Goal: Transaction & Acquisition: Purchase product/service

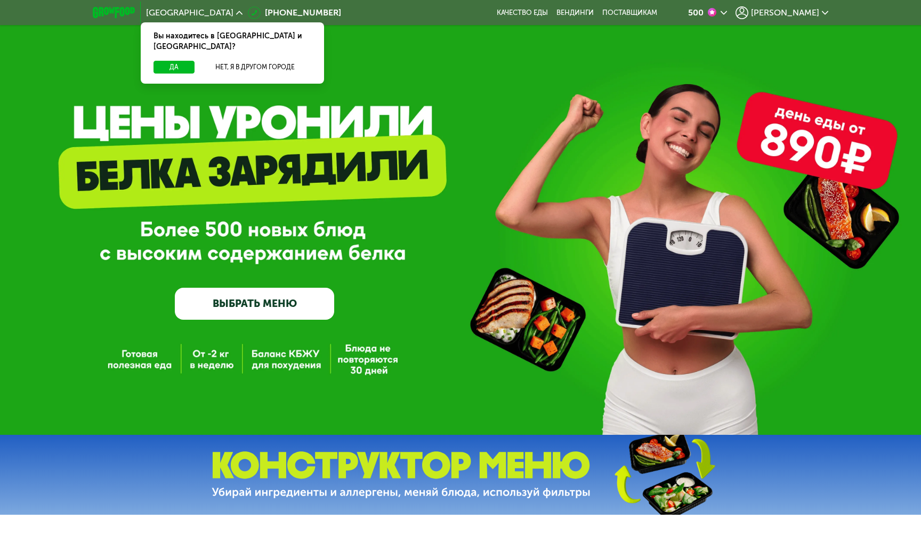
click at [216, 315] on link "ВЫБРАТЬ МЕНЮ" at bounding box center [254, 304] width 159 height 32
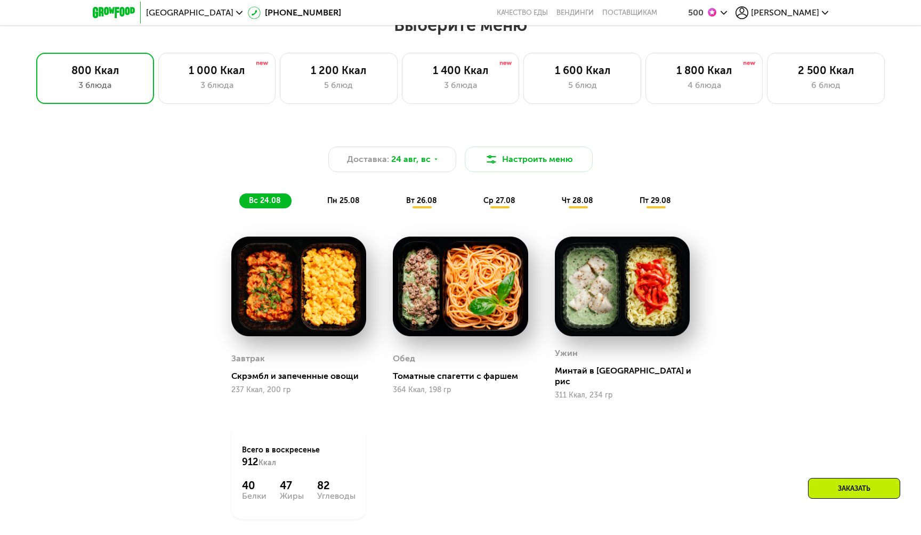
scroll to position [539, 0]
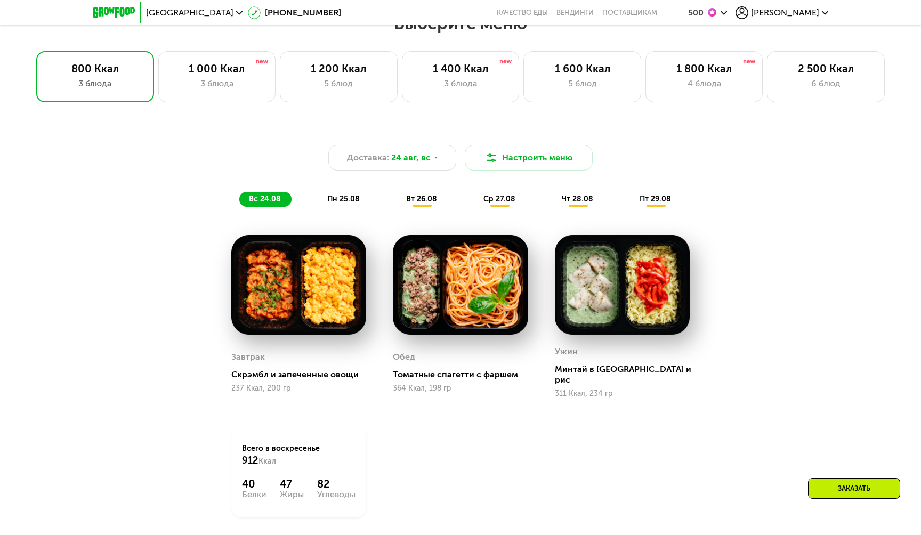
click at [305, 302] on img at bounding box center [298, 285] width 135 height 100
click at [276, 285] on img at bounding box center [298, 285] width 135 height 100
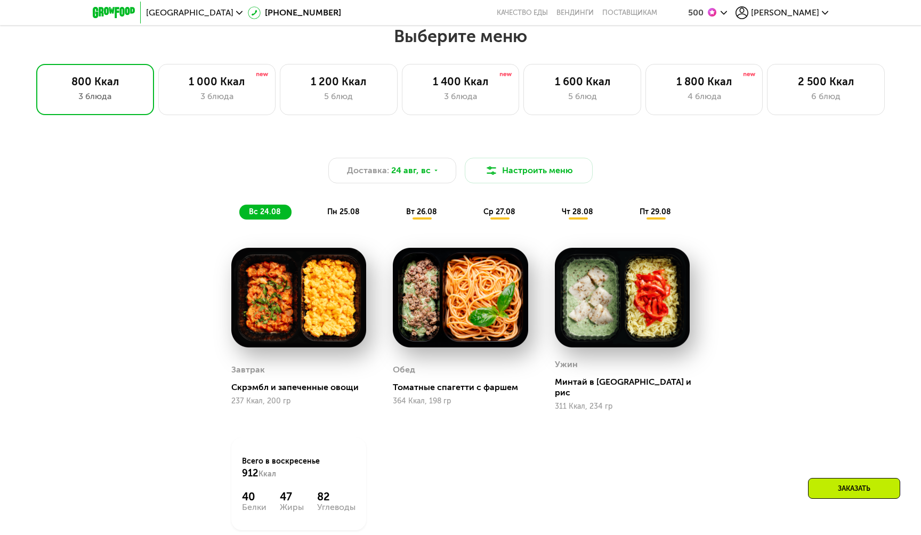
scroll to position [520, 0]
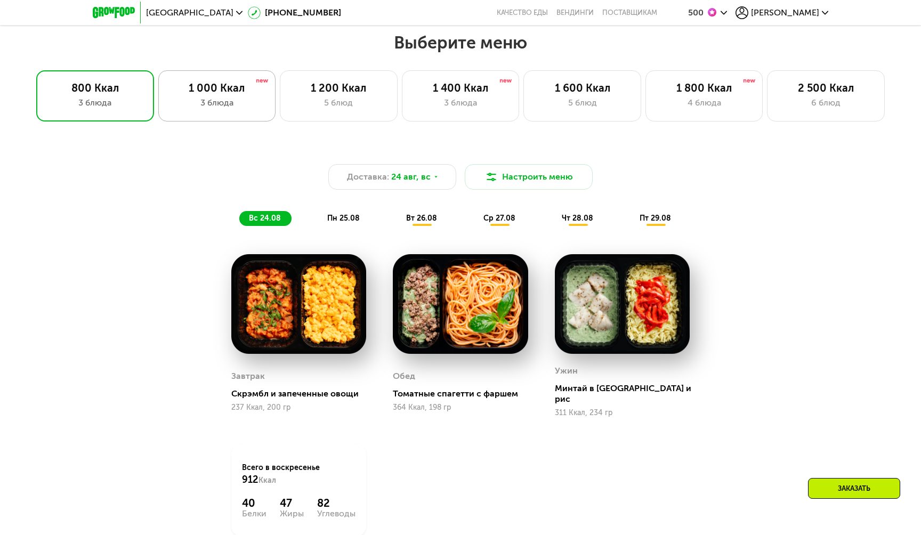
click at [225, 99] on div "3 блюда" at bounding box center [216, 102] width 95 height 13
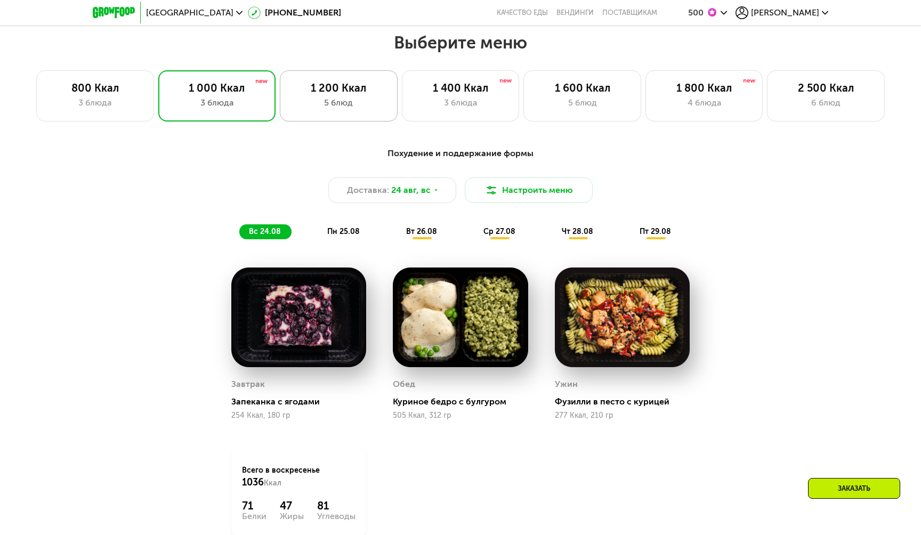
click at [312, 90] on div "1 200 Ккал" at bounding box center [338, 88] width 95 height 13
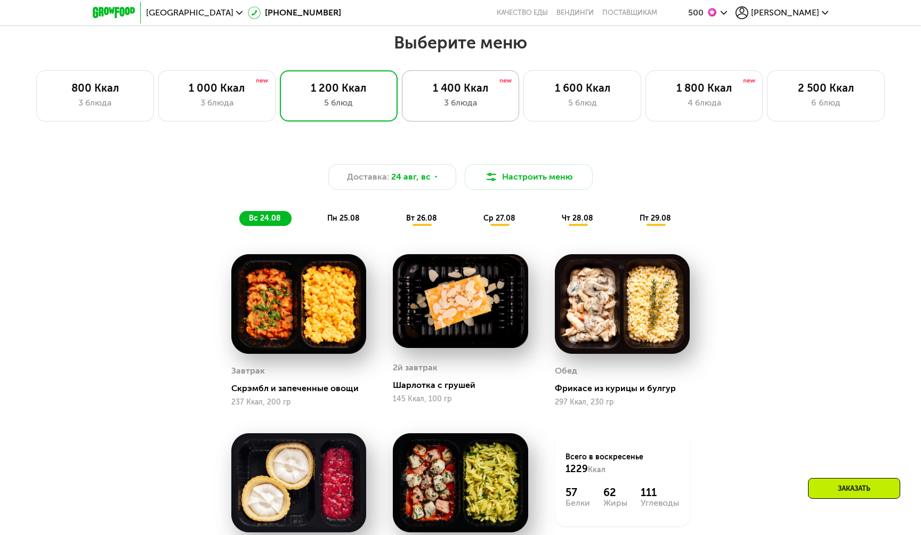
click at [523, 85] on div "1 400 Ккал 3 блюда" at bounding box center [582, 95] width 118 height 51
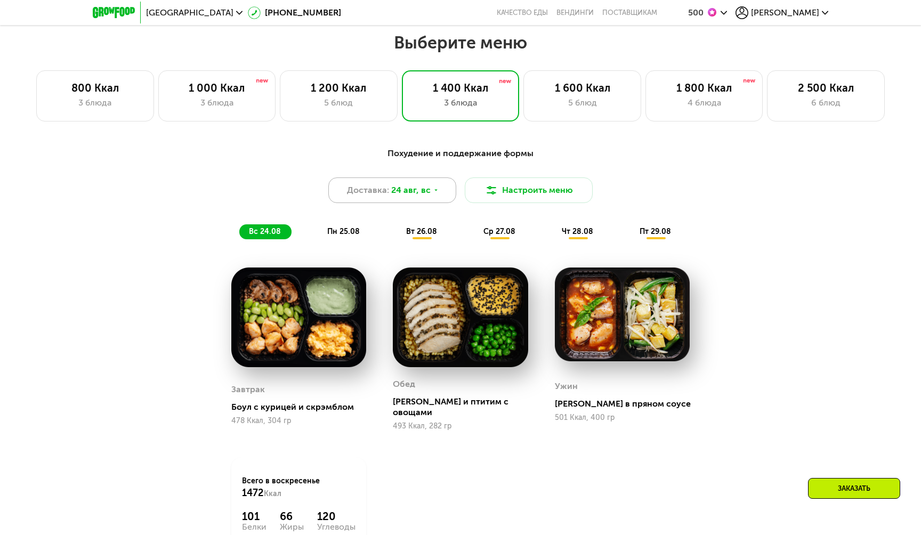
click at [433, 187] on icon at bounding box center [436, 190] width 6 height 6
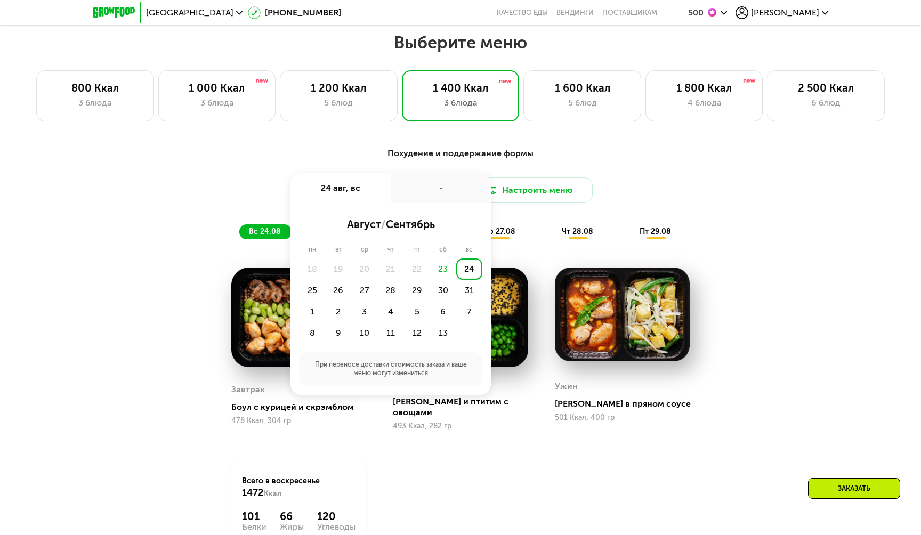
click at [466, 271] on div "24" at bounding box center [469, 268] width 26 height 21
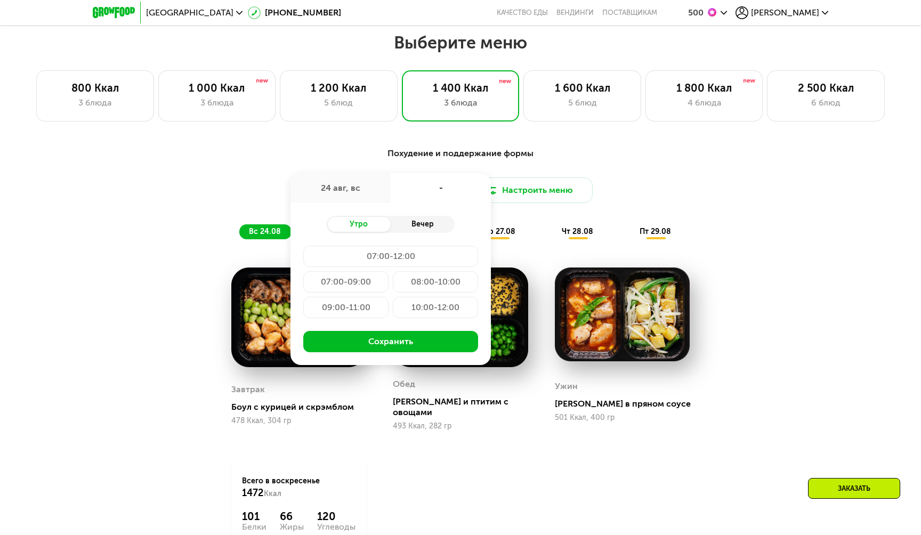
click at [419, 227] on div "Вечер" at bounding box center [423, 224] width 64 height 15
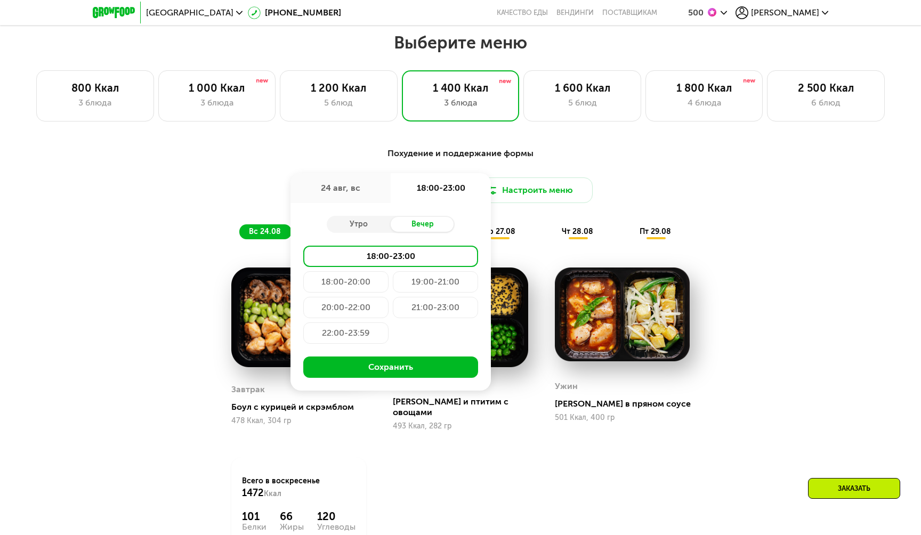
click at [388, 322] on div "21:00-23:00" at bounding box center [345, 332] width 85 height 21
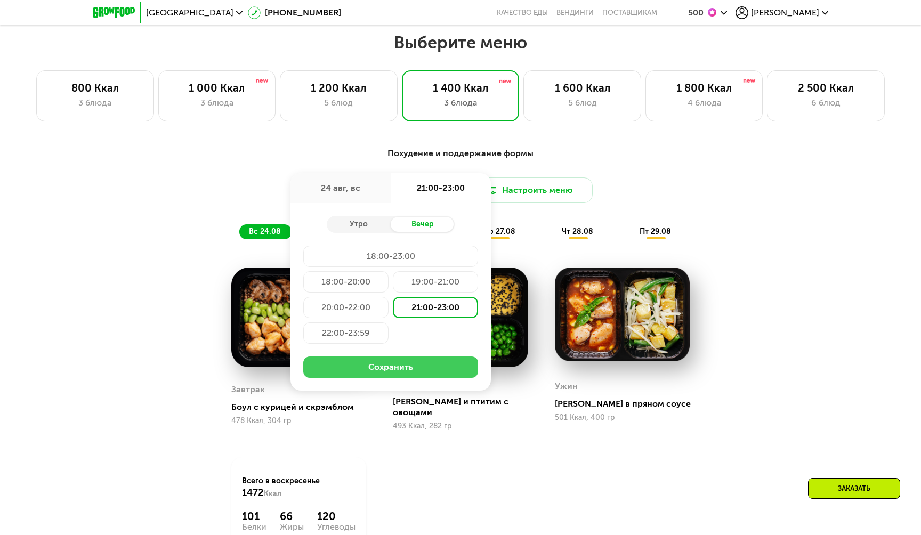
click at [407, 363] on button "Сохранить" at bounding box center [390, 366] width 175 height 21
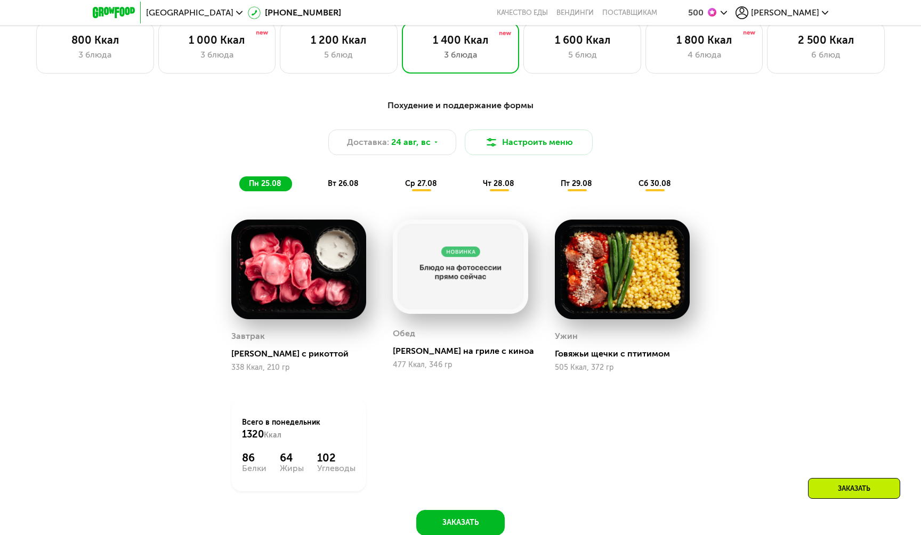
scroll to position [571, 0]
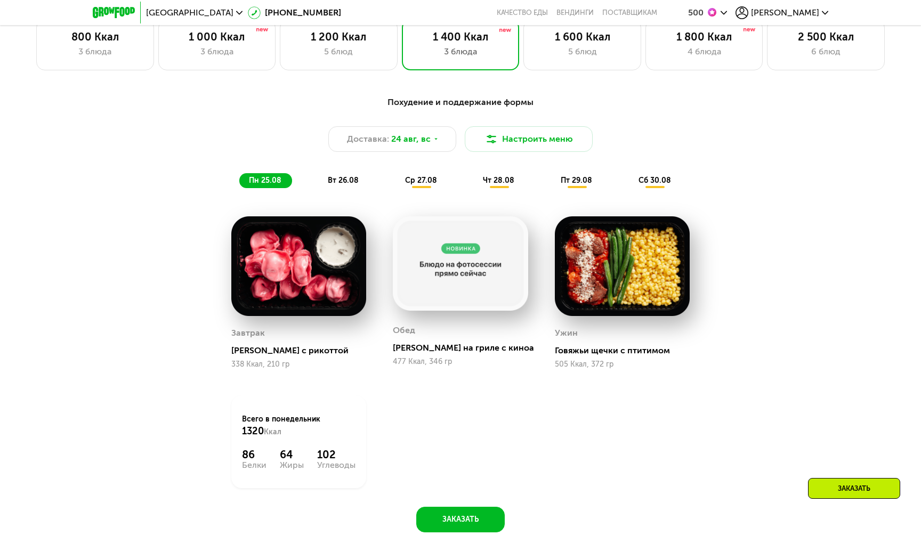
click at [412, 183] on span "ср 27.08" at bounding box center [421, 180] width 32 height 9
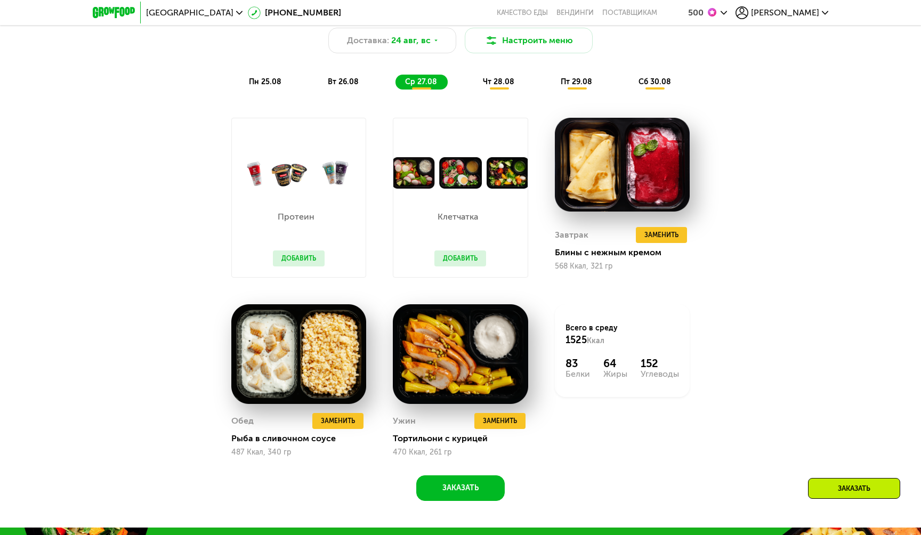
scroll to position [706, 0]
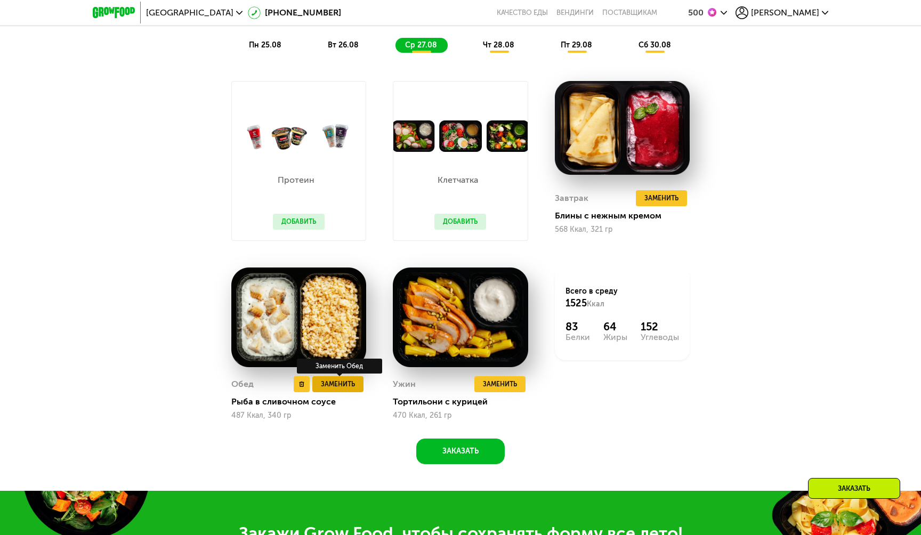
click at [327, 384] on span "Заменить" at bounding box center [338, 384] width 34 height 11
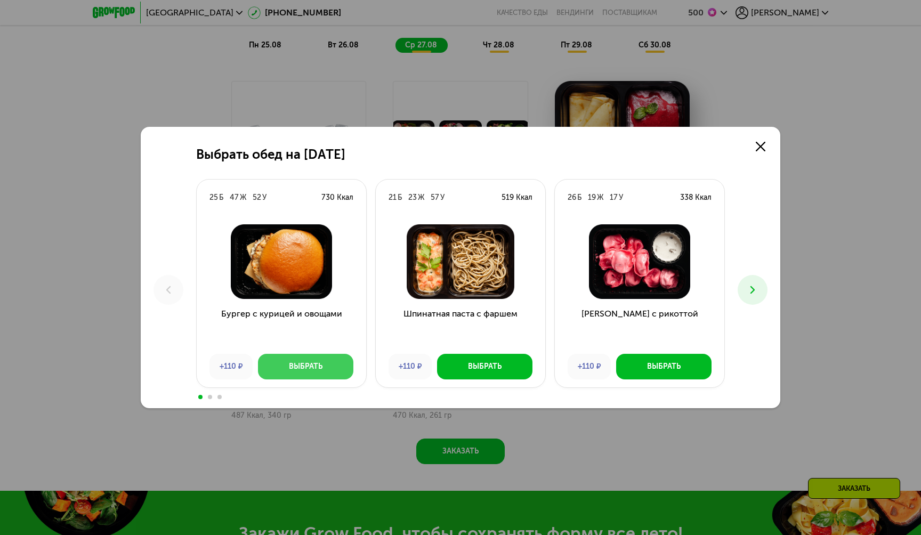
click at [327, 384] on div "Бургер с курицей и овощами +110 ₽ Выбрать" at bounding box center [281, 302] width 169 height 172
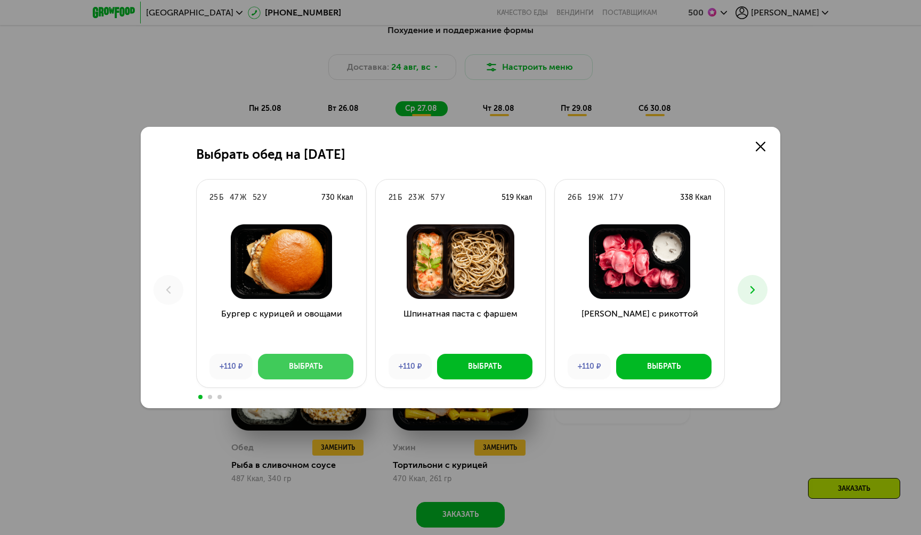
scroll to position [641, 0]
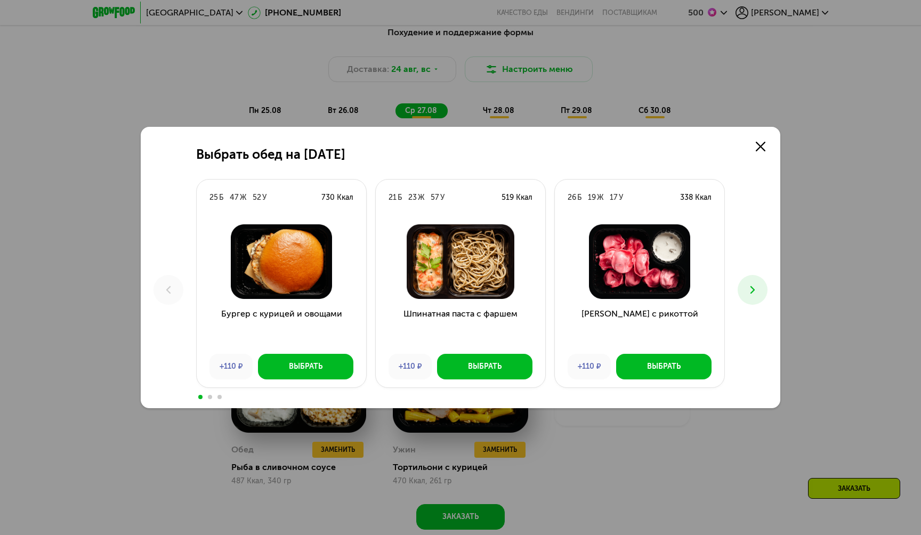
click at [751, 282] on button at bounding box center [752, 290] width 30 height 30
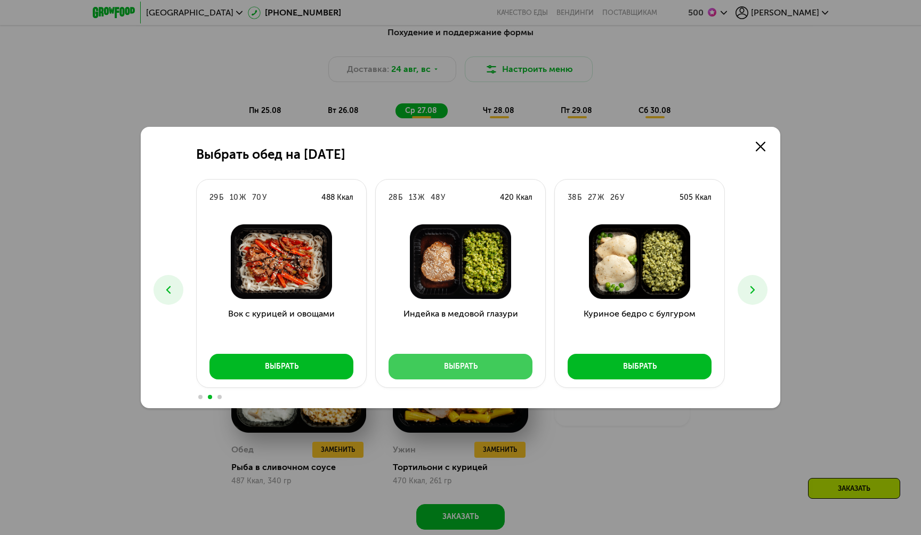
click at [482, 367] on button "Выбрать" at bounding box center [460, 367] width 144 height 26
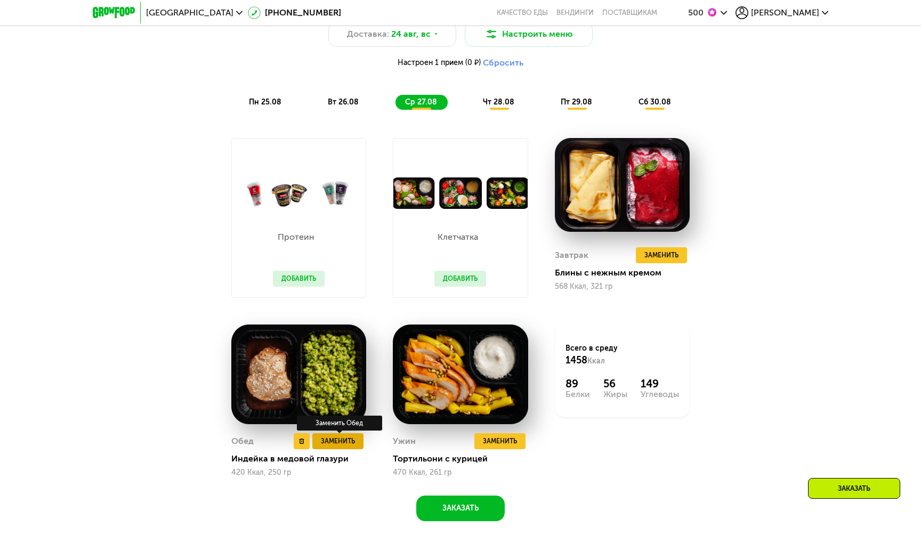
scroll to position [693, 0]
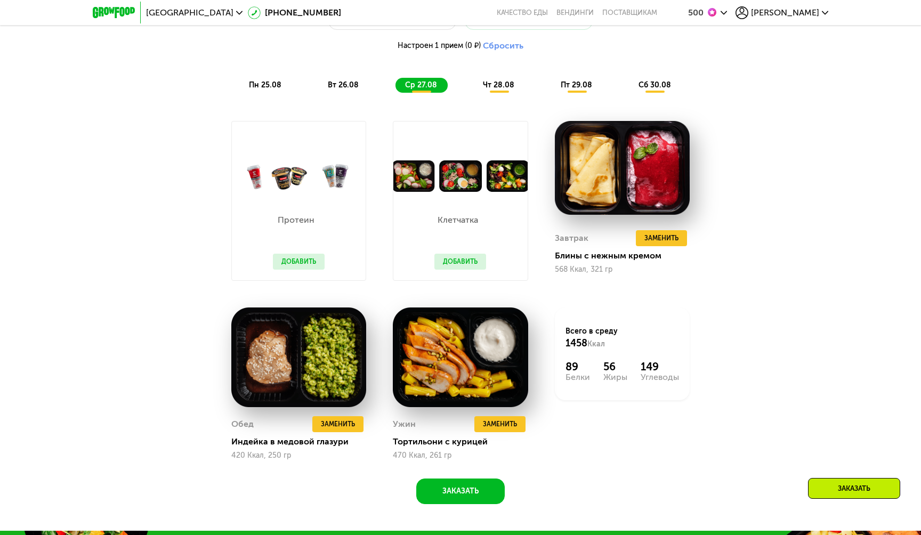
click at [318, 90] on div "пн 25.08" at bounding box center [343, 85] width 51 height 15
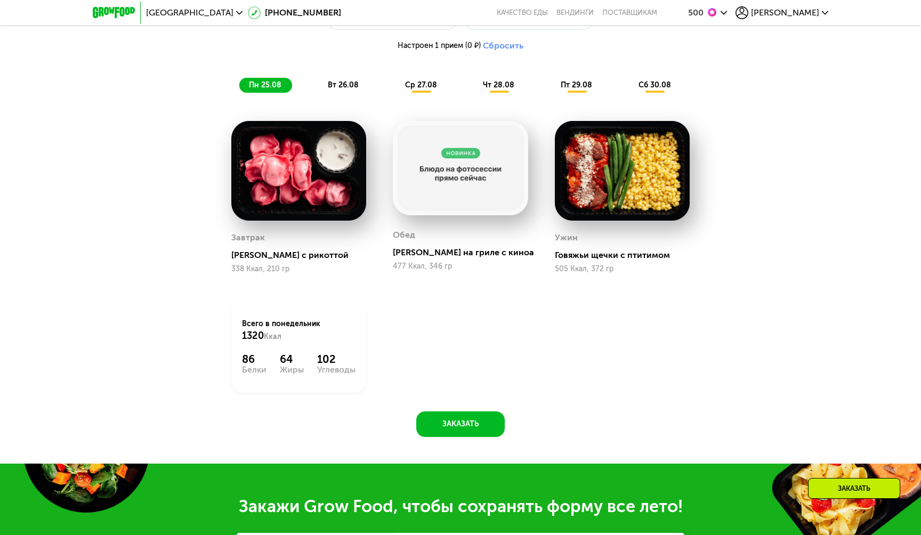
click at [315, 79] on div "пн 25.08 вт 26.08 ср 27.08 чт 28.08 пт 29.08 сб 30.08" at bounding box center [460, 85] width 442 height 15
click at [395, 79] on div "вт 26.08" at bounding box center [421, 85] width 52 height 15
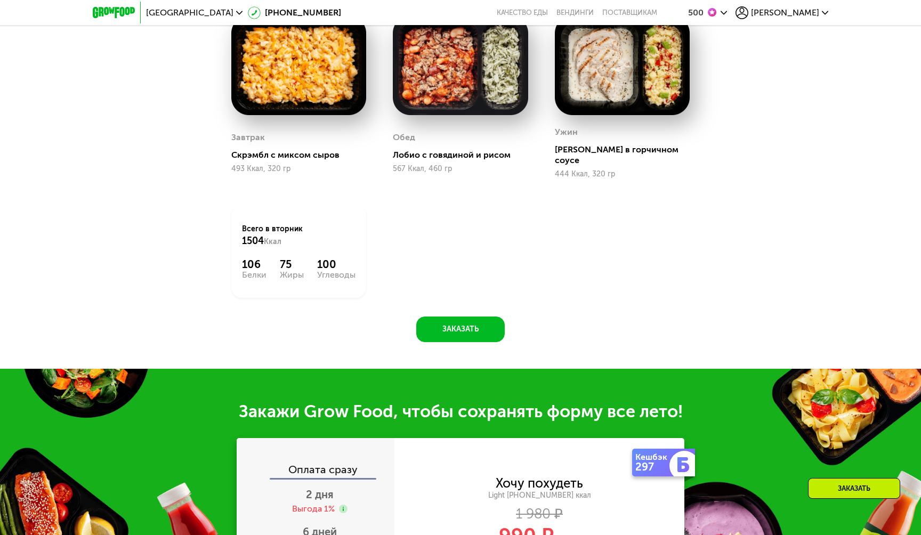
scroll to position [697, 0]
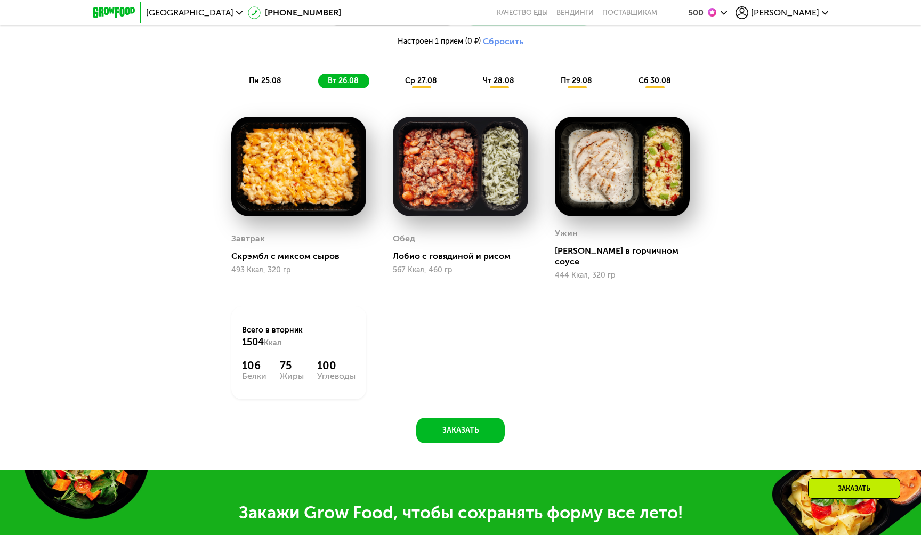
click at [814, 14] on span "[PERSON_NAME]" at bounding box center [785, 13] width 68 height 9
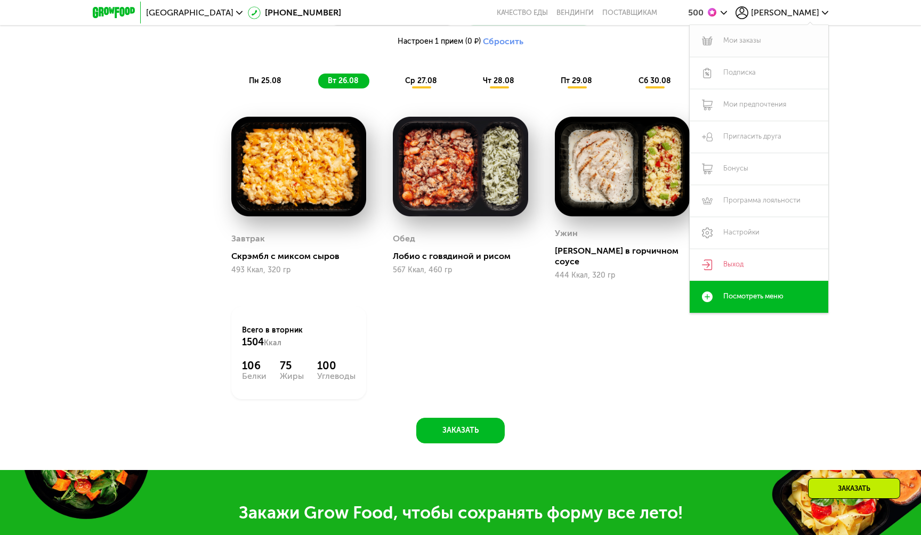
click at [758, 38] on link "Мои заказы" at bounding box center [758, 41] width 139 height 32
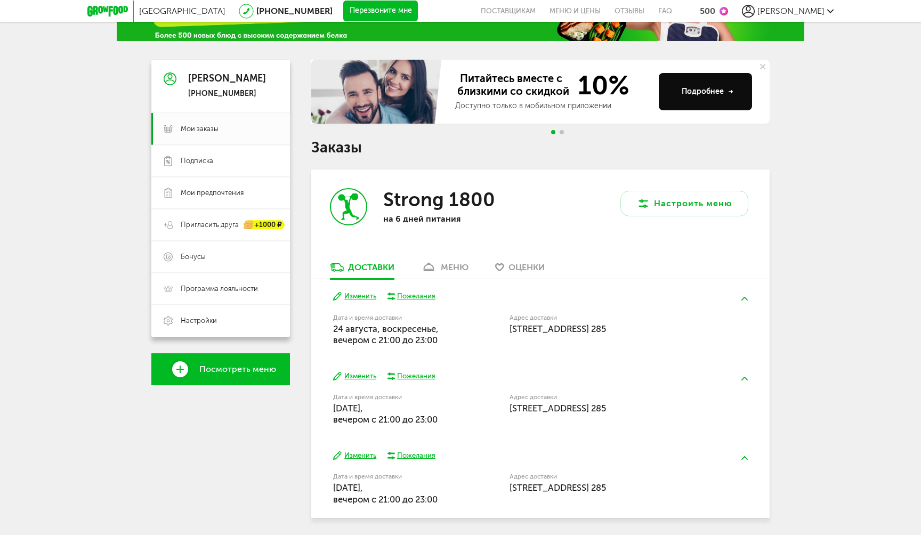
scroll to position [103, 0]
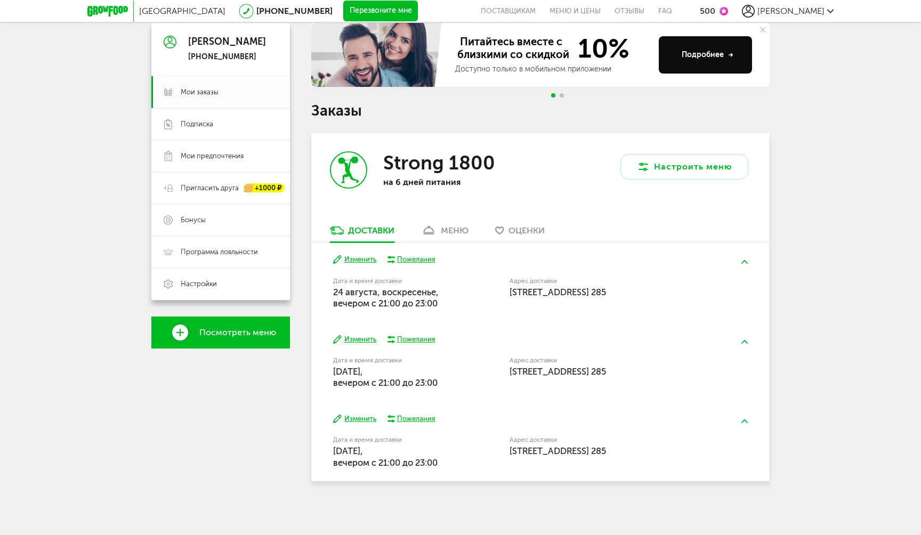
click at [242, 101] on link "Мои заказы" at bounding box center [220, 92] width 139 height 32
click at [210, 98] on link "Мои заказы" at bounding box center [220, 92] width 139 height 32
click at [202, 93] on span "Мои заказы" at bounding box center [200, 92] width 38 height 10
click at [435, 234] on icon at bounding box center [428, 230] width 15 height 9
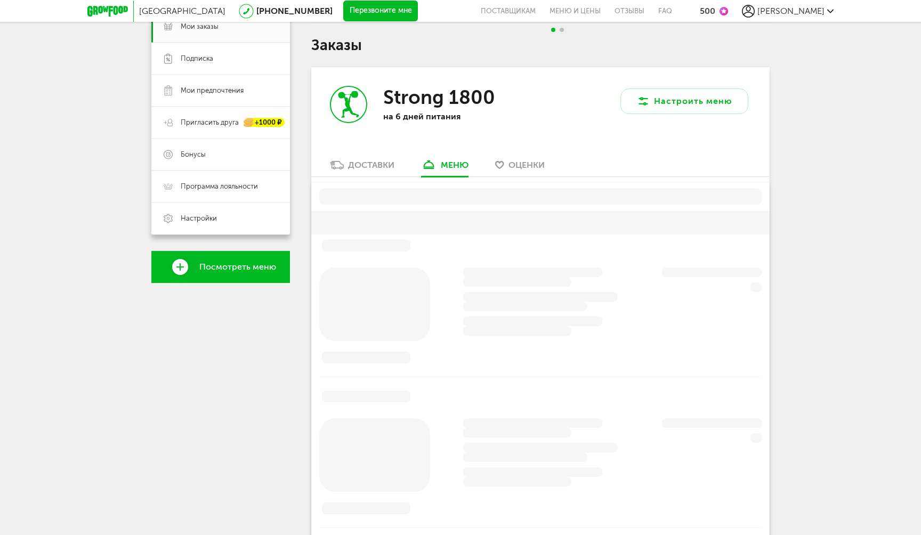
scroll to position [209, 0]
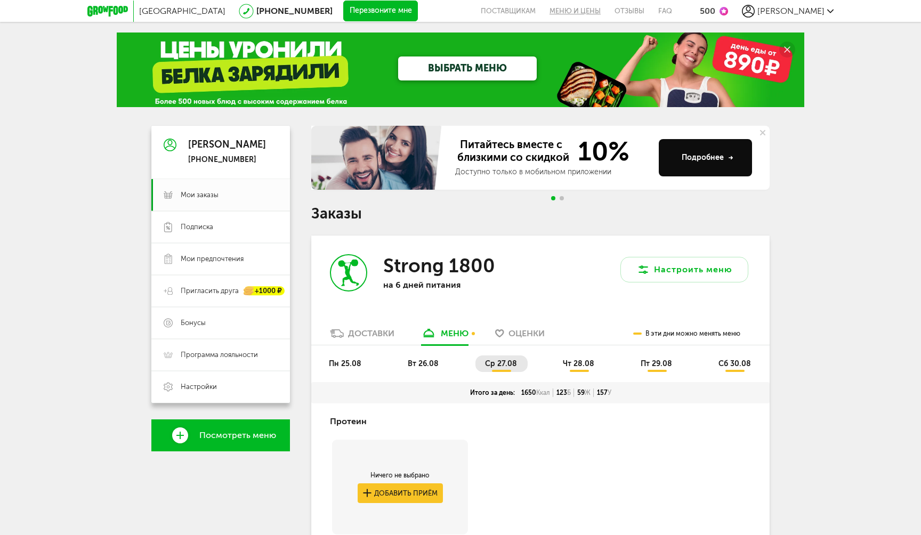
click at [607, 3] on link "Меню и цены" at bounding box center [574, 11] width 65 height 22
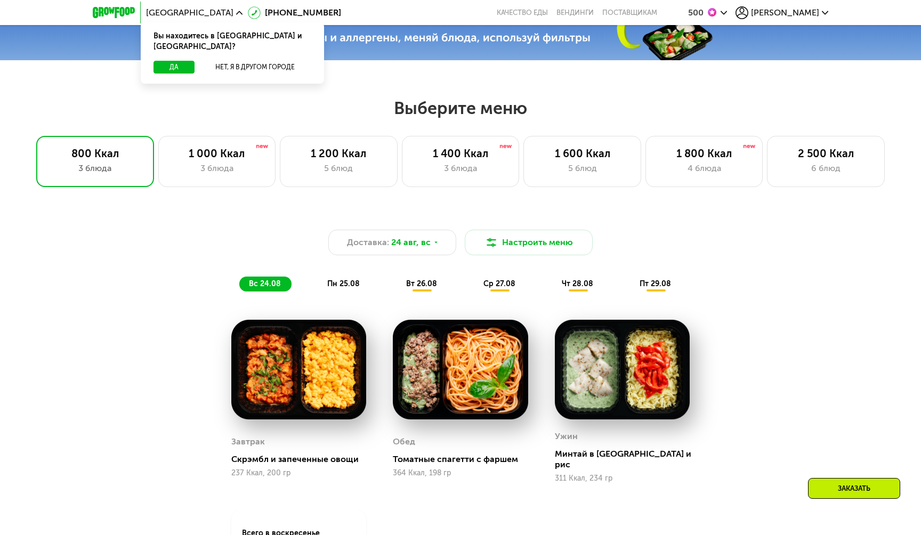
scroll to position [439, 0]
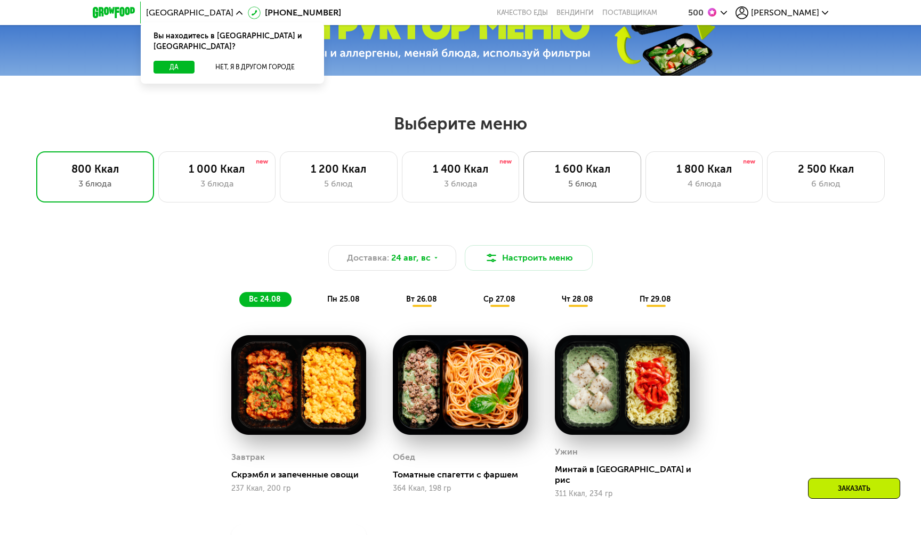
click at [645, 190] on div "1 600 Ккал 5 блюд" at bounding box center [704, 176] width 118 height 51
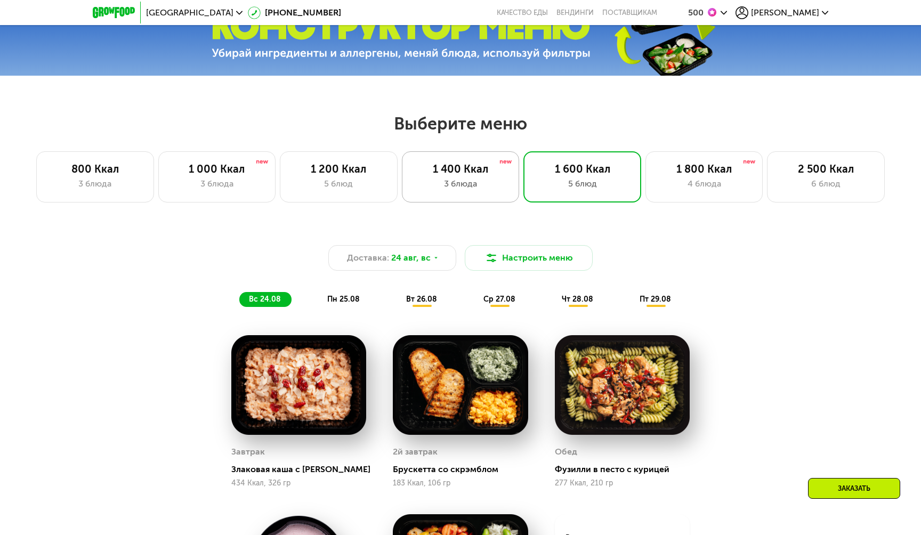
click at [523, 154] on div "1 400 Ккал 3 блюда" at bounding box center [582, 176] width 118 height 51
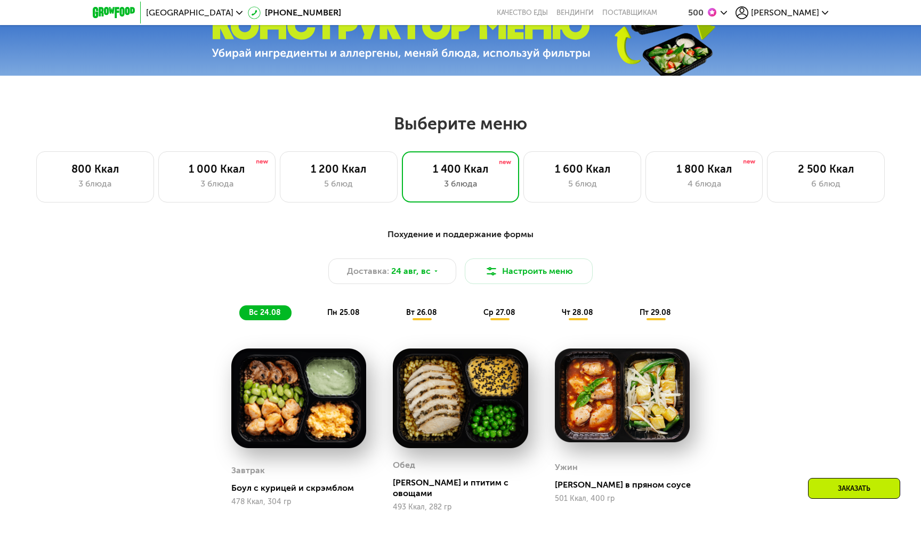
click at [396, 315] on div "пн 25.08" at bounding box center [421, 312] width 51 height 15
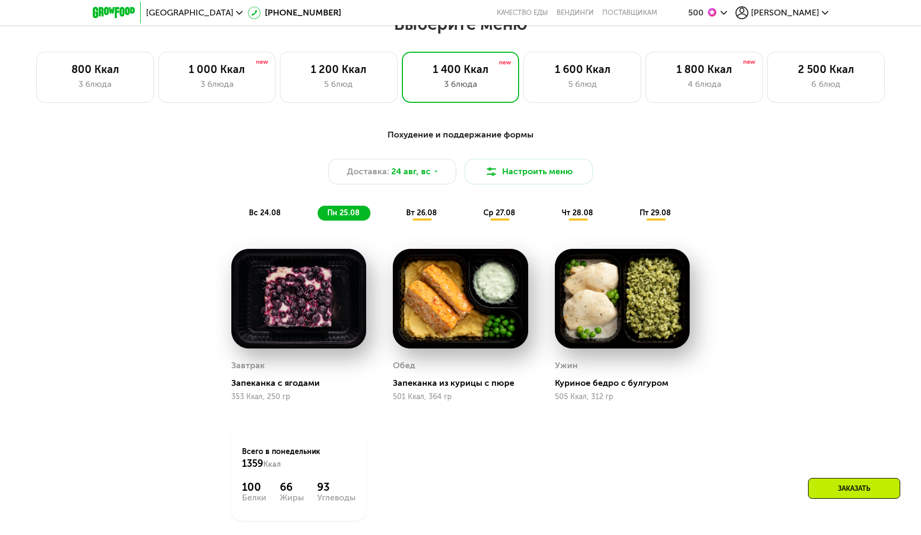
scroll to position [537, 0]
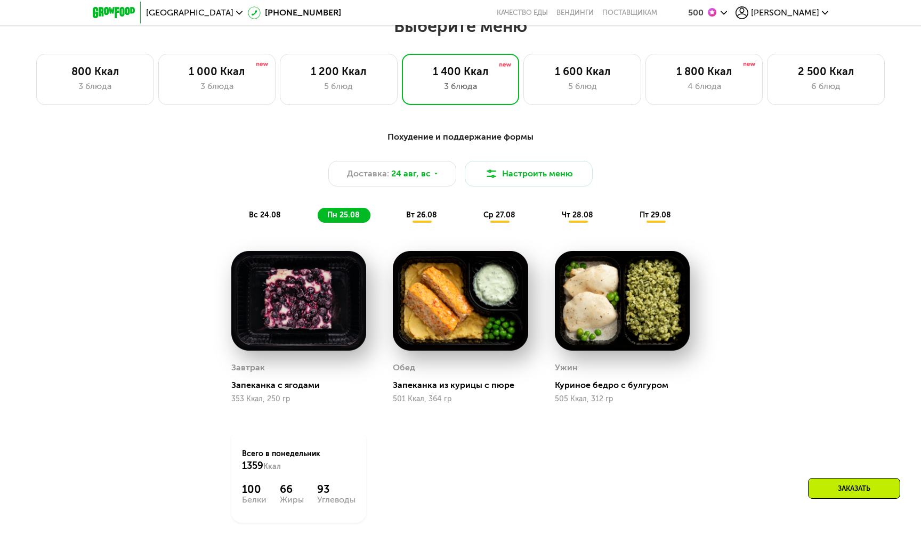
click at [424, 214] on span "вт 26.08" at bounding box center [421, 214] width 31 height 9
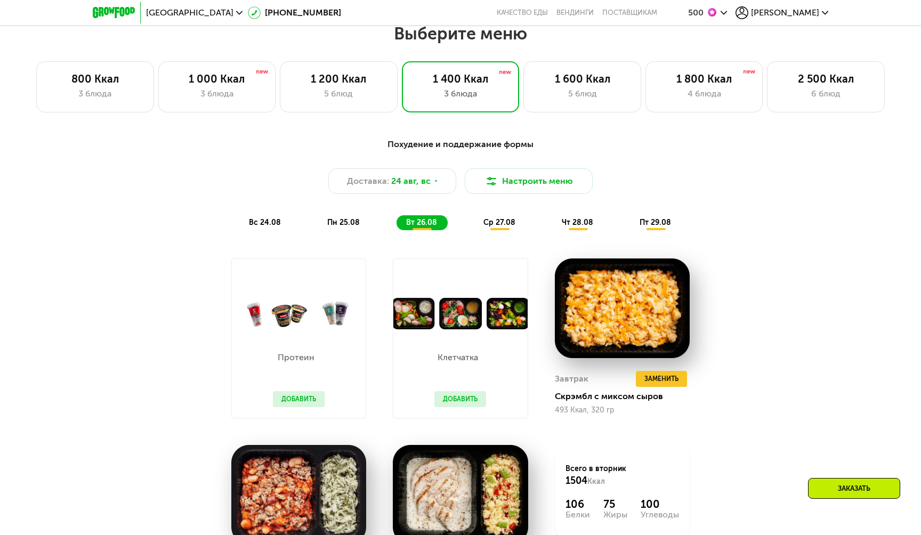
scroll to position [515, 0]
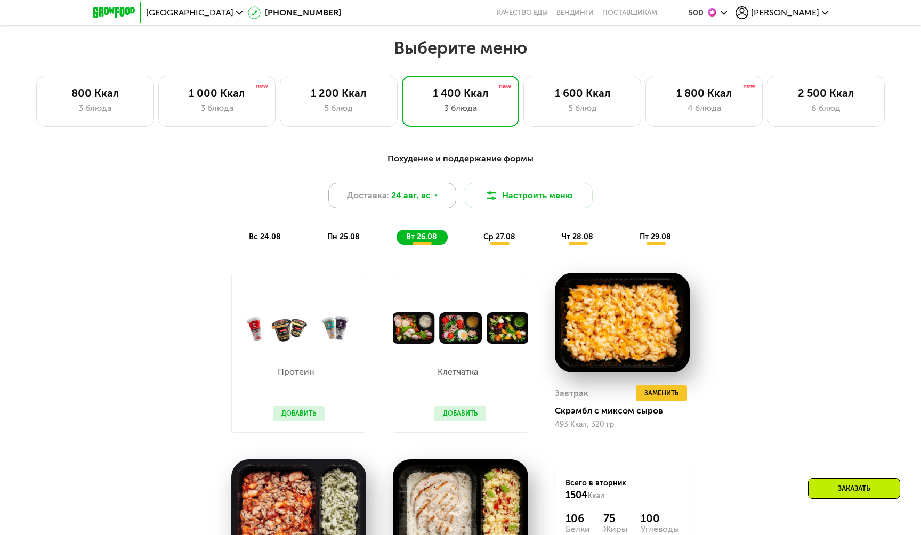
click at [418, 200] on span "24 авг, вс" at bounding box center [410, 195] width 39 height 13
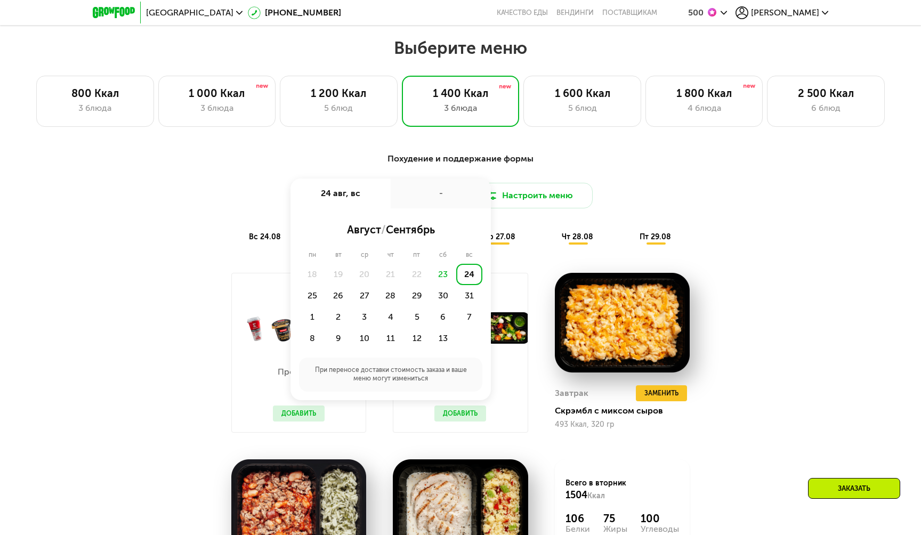
click at [468, 279] on div "24" at bounding box center [469, 274] width 26 height 21
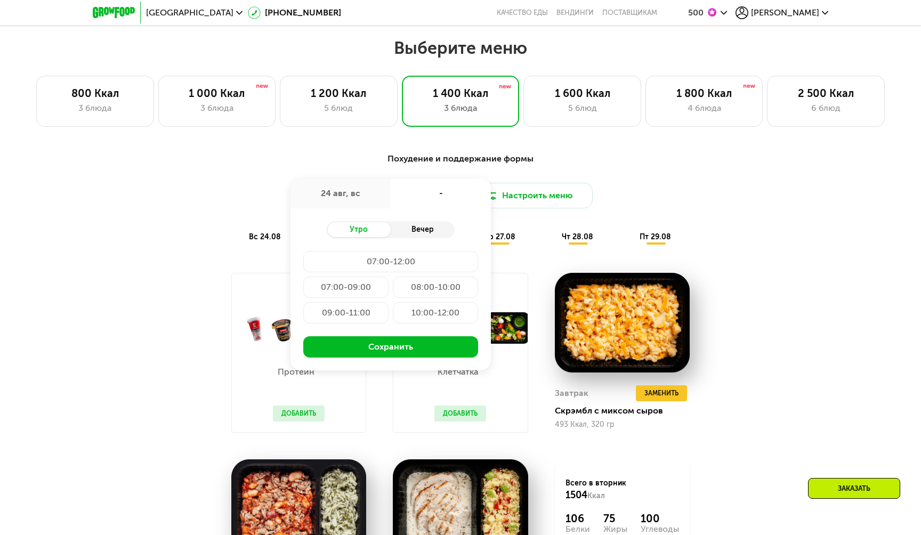
click at [423, 226] on div "Вечер" at bounding box center [423, 229] width 64 height 15
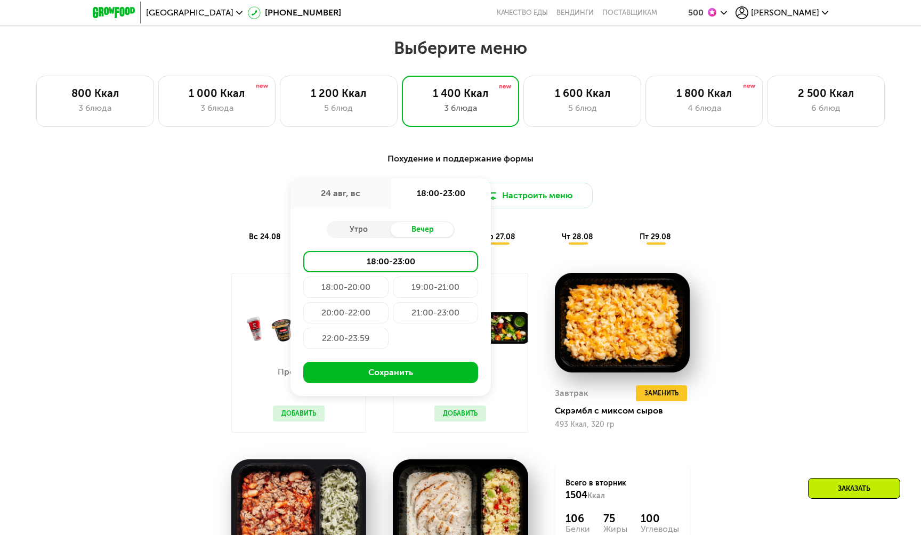
click at [388, 328] on div "21:00-23:00" at bounding box center [345, 338] width 85 height 21
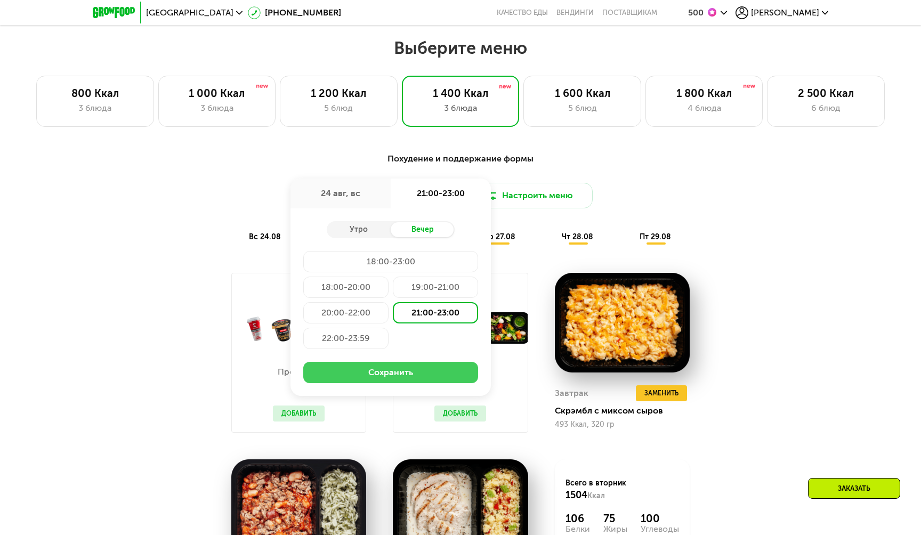
click at [412, 373] on button "Сохранить" at bounding box center [390, 372] width 175 height 21
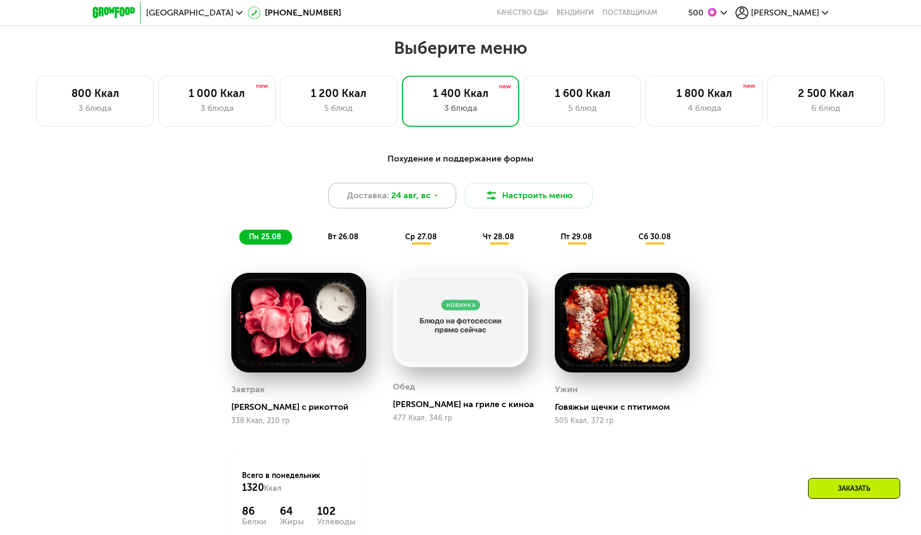
click at [424, 198] on span "24 авг, вс" at bounding box center [410, 195] width 39 height 13
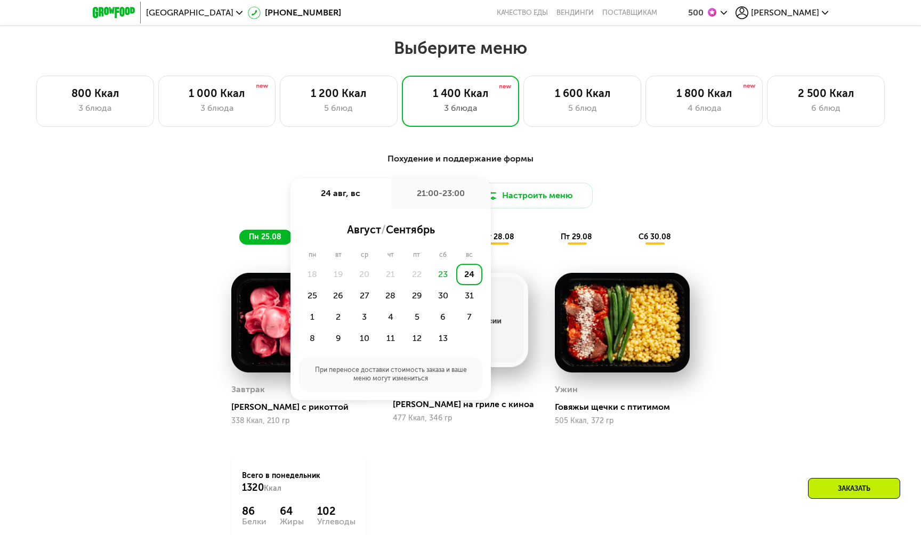
click at [469, 275] on div "24" at bounding box center [469, 274] width 26 height 21
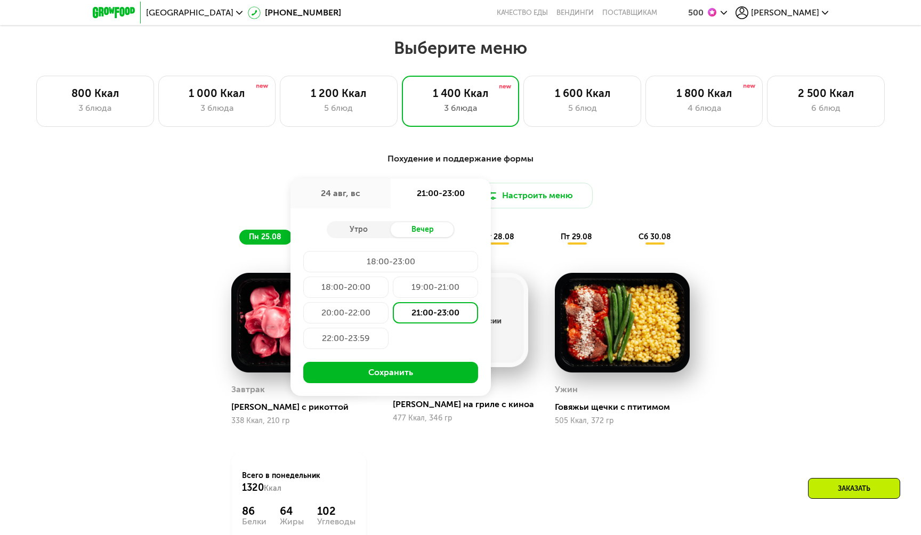
click at [433, 317] on div "21:00-23:00" at bounding box center [435, 312] width 85 height 21
click at [413, 378] on button "Сохранить" at bounding box center [390, 372] width 175 height 21
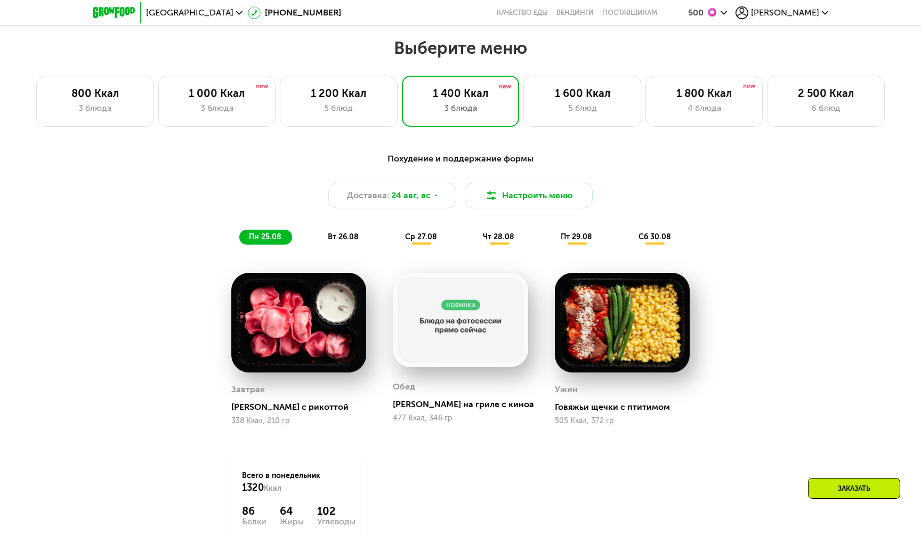
click at [473, 243] on div "ср 27.08" at bounding box center [499, 237] width 52 height 15
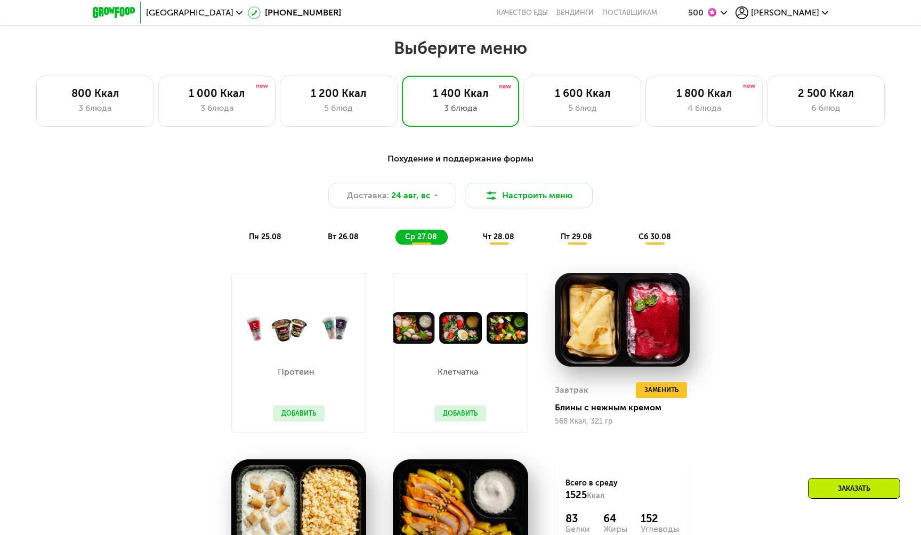
click at [279, 237] on span "пн 25.08" at bounding box center [265, 236] width 33 height 9
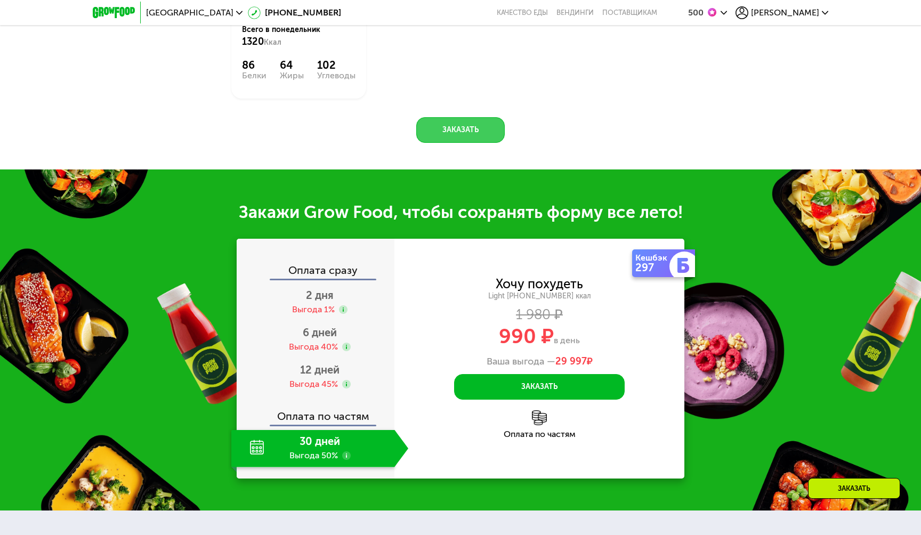
click at [469, 129] on button "Заказать" at bounding box center [460, 130] width 88 height 26
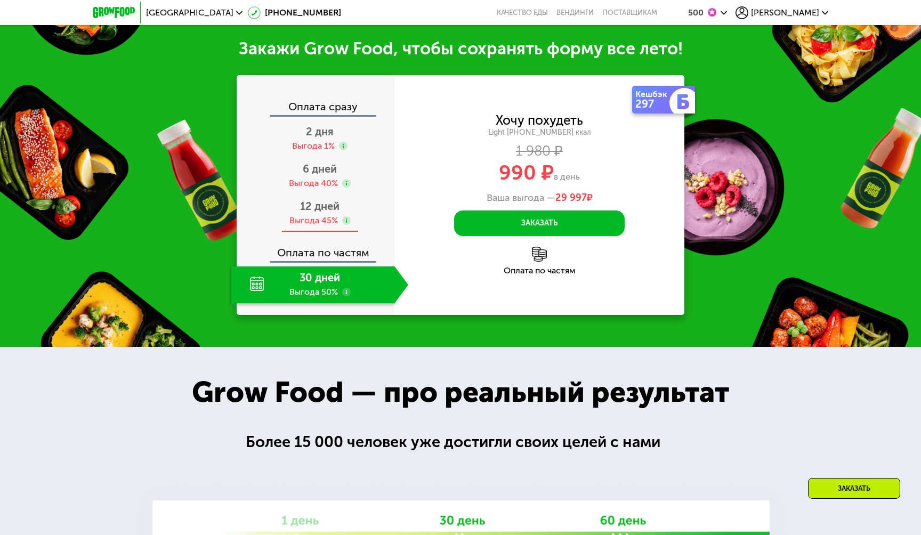
scroll to position [1130, 0]
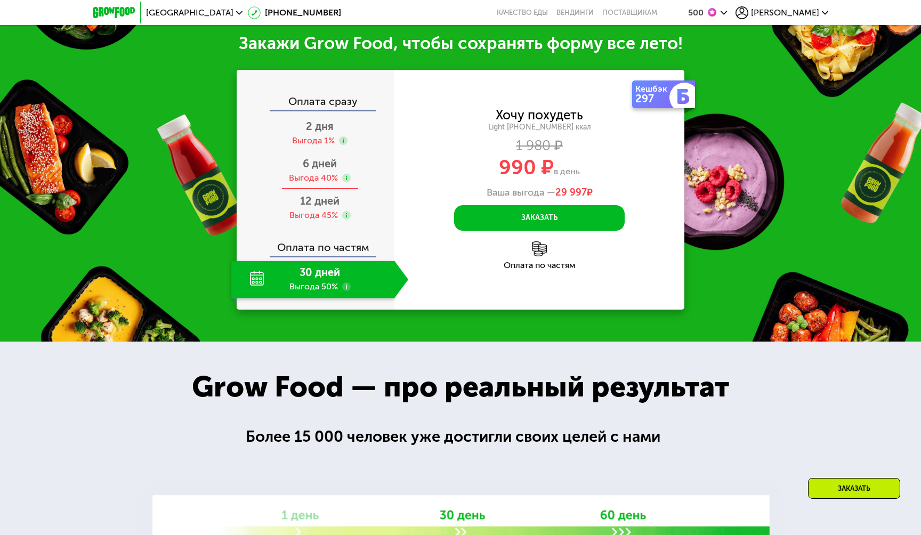
click at [310, 165] on span "6 дней" at bounding box center [320, 163] width 34 height 13
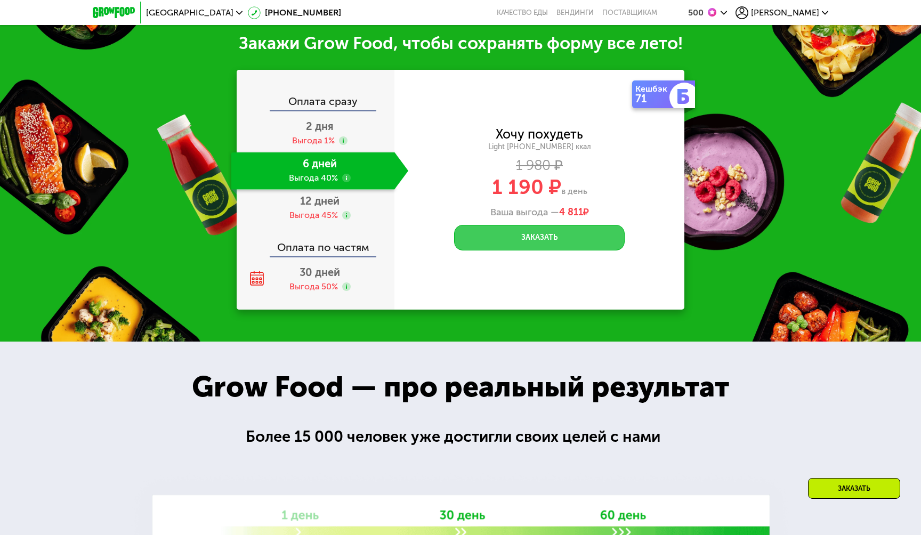
click at [528, 243] on button "Заказать" at bounding box center [539, 238] width 170 height 26
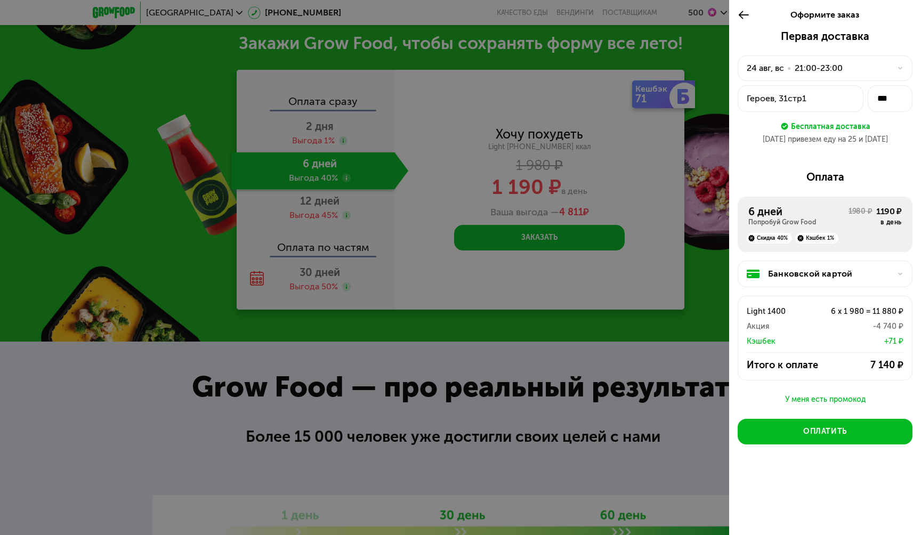
click at [499, 92] on div at bounding box center [460, 267] width 921 height 535
click at [746, 14] on icon at bounding box center [743, 15] width 12 height 13
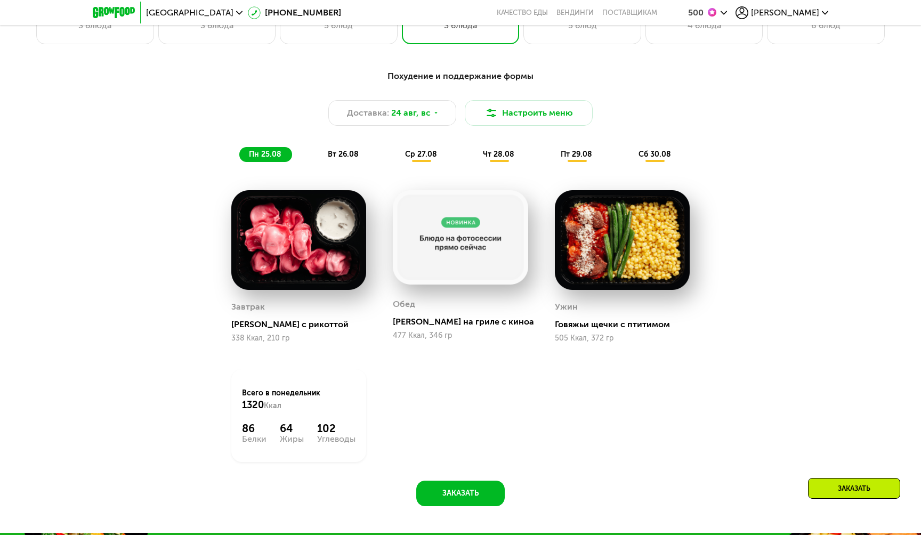
scroll to position [598, 0]
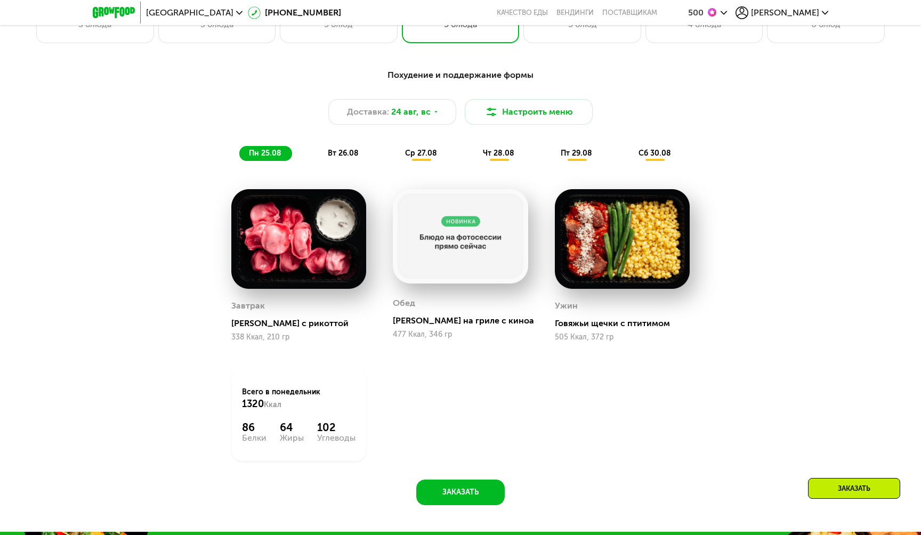
click at [328, 154] on span "вт 26.08" at bounding box center [343, 153] width 31 height 9
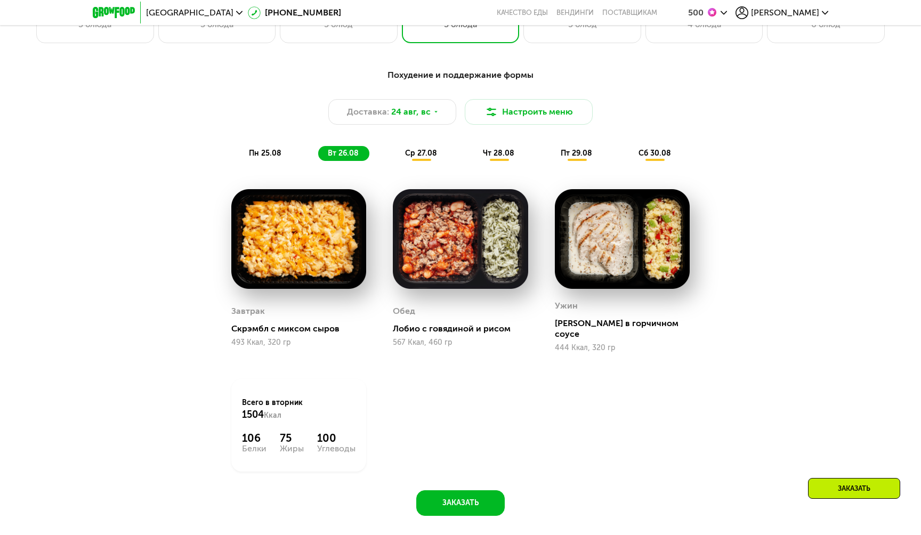
click at [257, 155] on span "пн 25.08" at bounding box center [265, 153] width 33 height 9
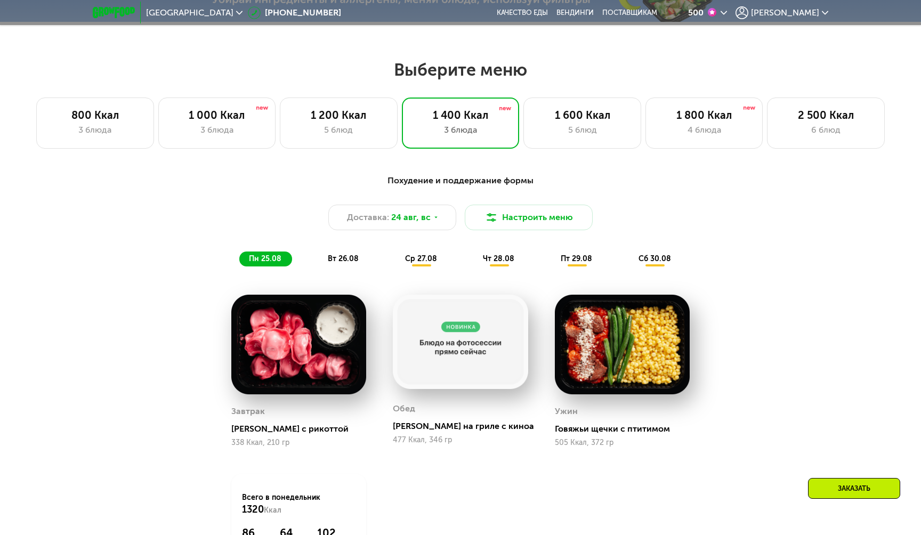
scroll to position [534, 0]
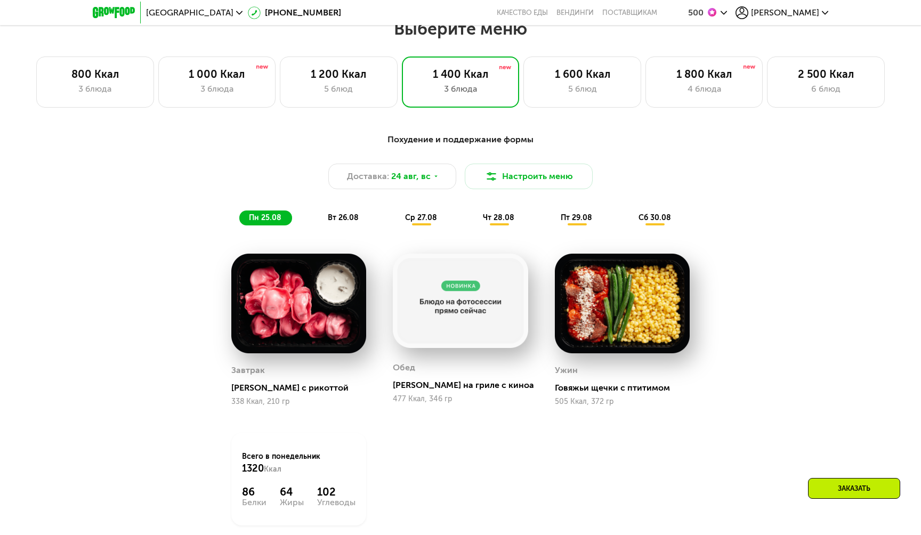
click at [790, 11] on span "[PERSON_NAME]" at bounding box center [785, 13] width 68 height 9
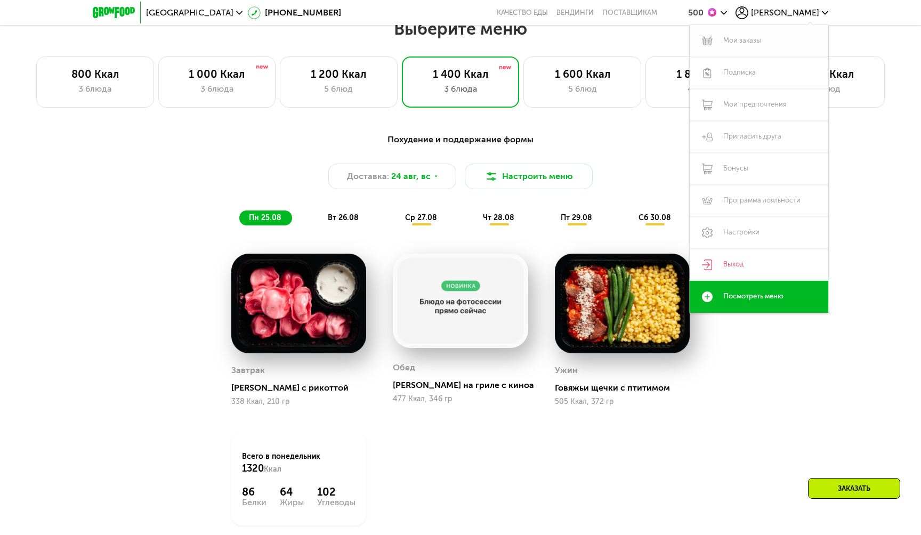
click at [751, 37] on link "Мои заказы" at bounding box center [758, 41] width 139 height 32
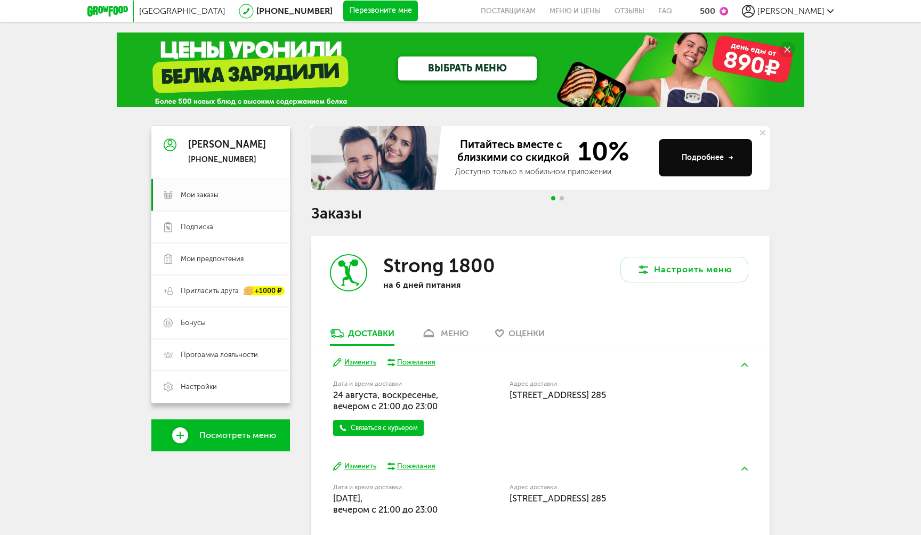
click at [697, 152] on div "Подробнее" at bounding box center [707, 157] width 52 height 11
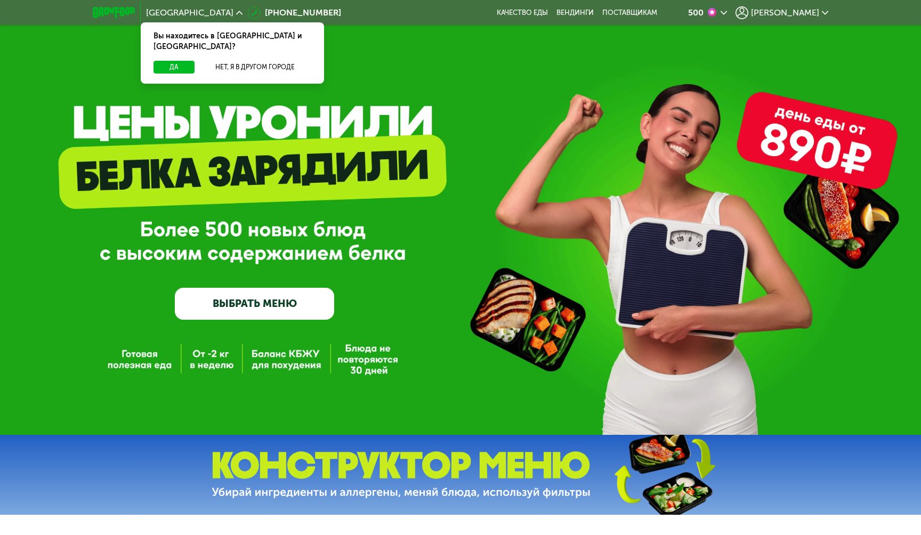
click at [823, 21] on div "500 Сергей" at bounding box center [749, 12] width 168 height 23
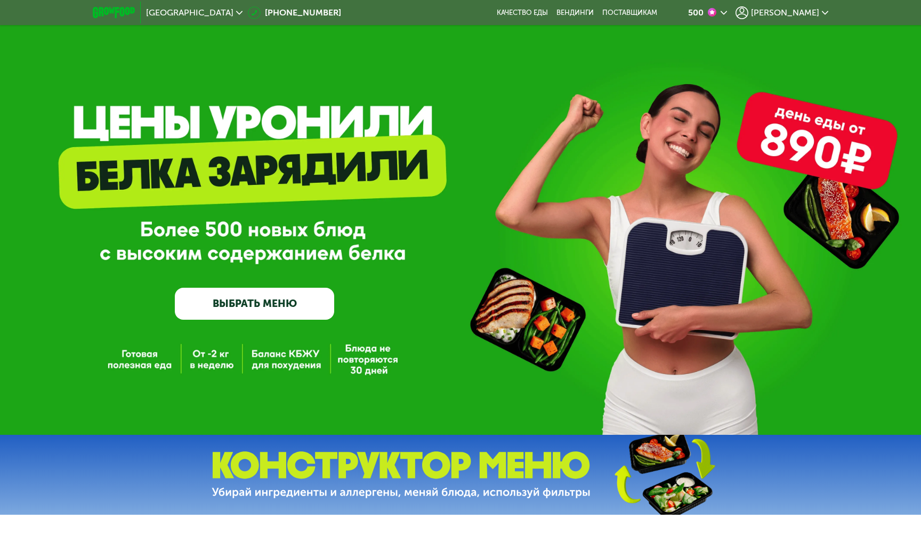
click at [815, 9] on span "[PERSON_NAME]" at bounding box center [785, 13] width 68 height 9
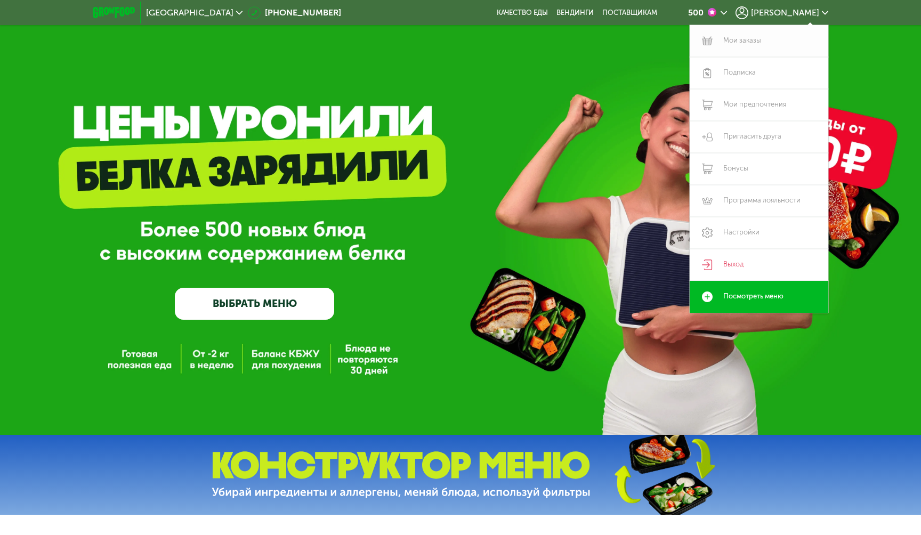
click at [750, 42] on link "Мои заказы" at bounding box center [758, 41] width 139 height 32
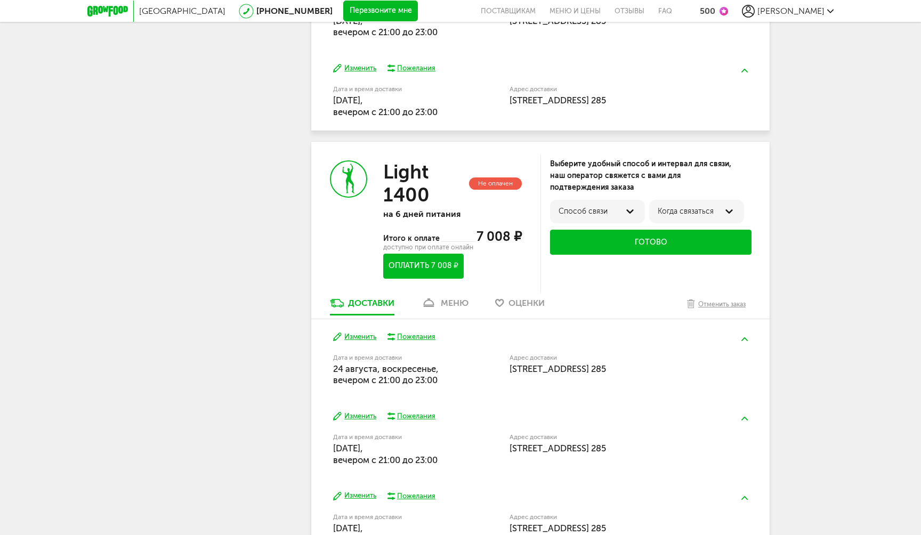
scroll to position [556, 0]
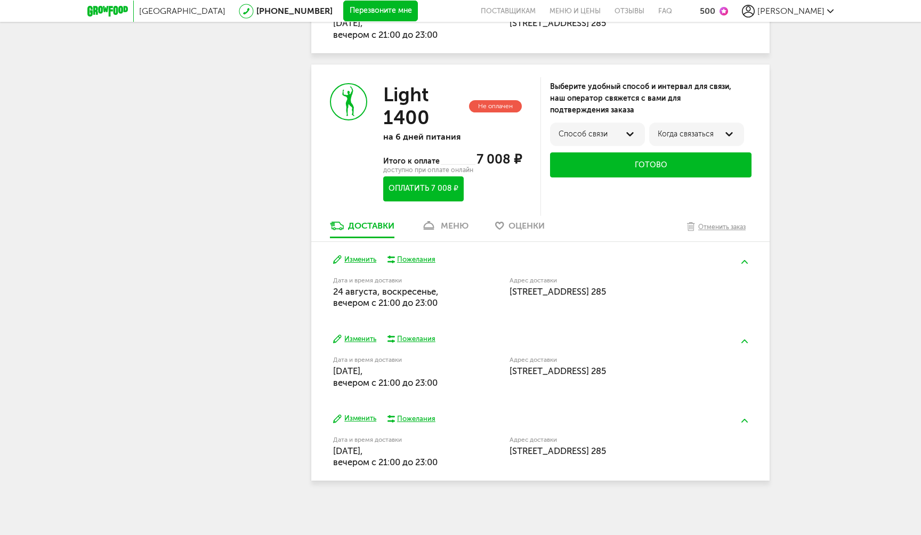
click at [467, 224] on div "меню" at bounding box center [455, 226] width 28 height 10
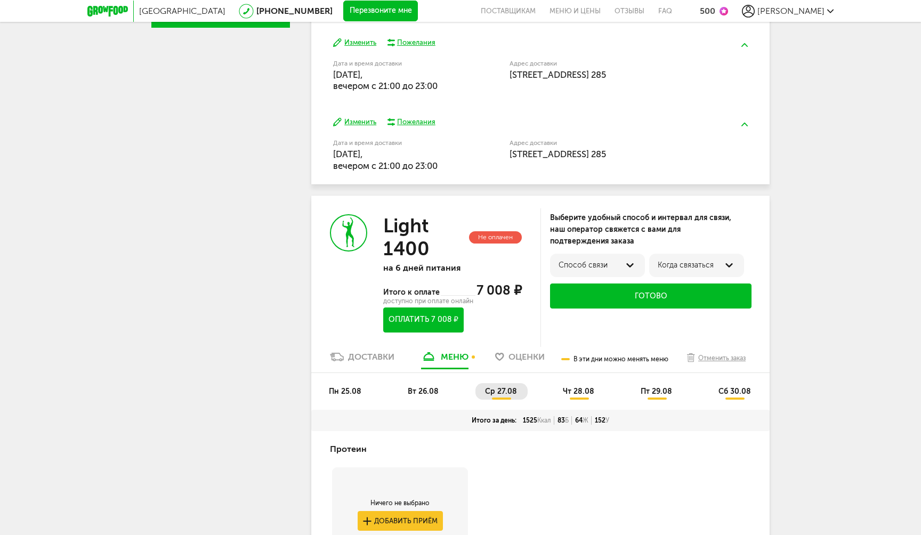
scroll to position [415, 0]
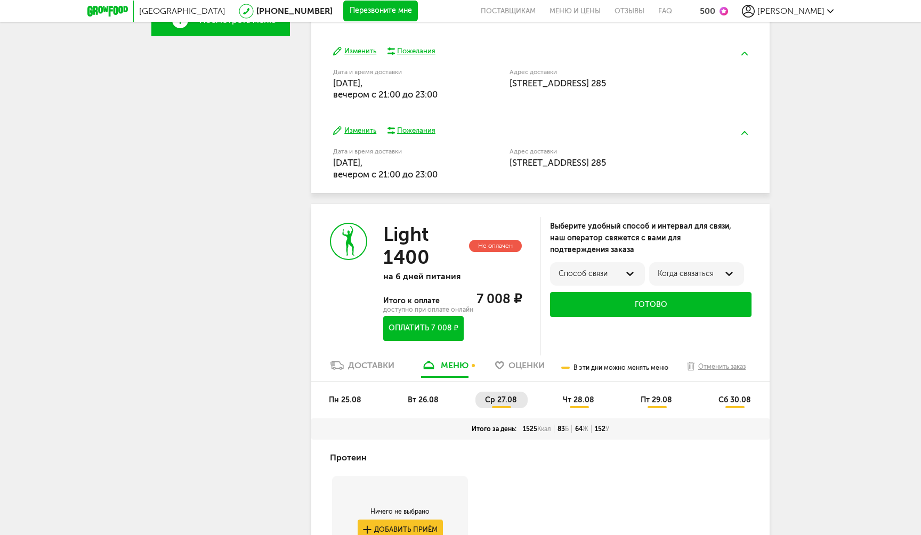
click at [430, 399] on span "вт 26.08" at bounding box center [423, 399] width 31 height 9
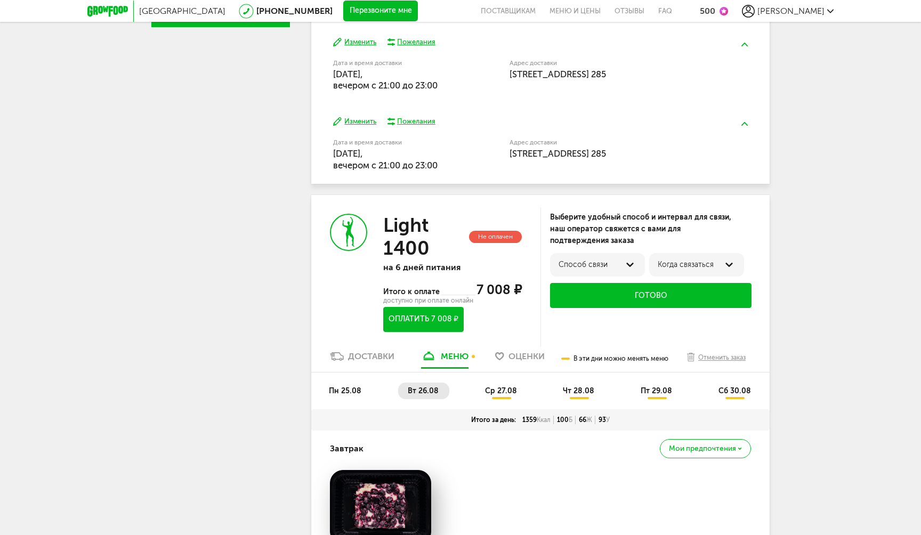
scroll to position [444, 0]
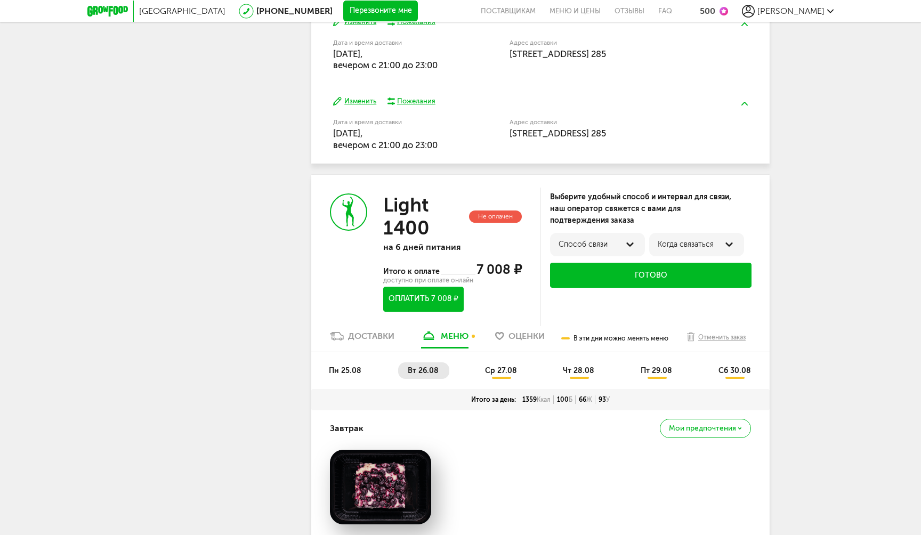
click at [360, 377] on li "пн 25.08" at bounding box center [345, 370] width 53 height 17
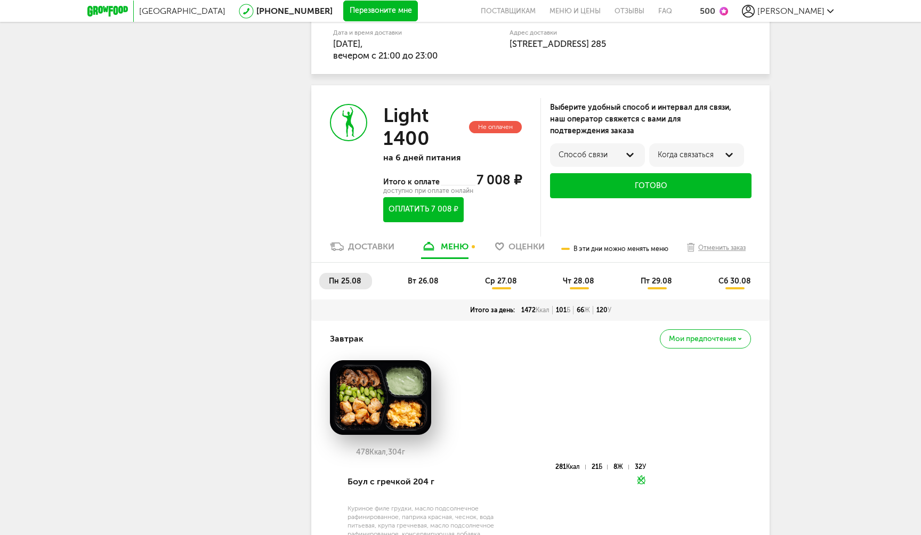
scroll to position [618, 0]
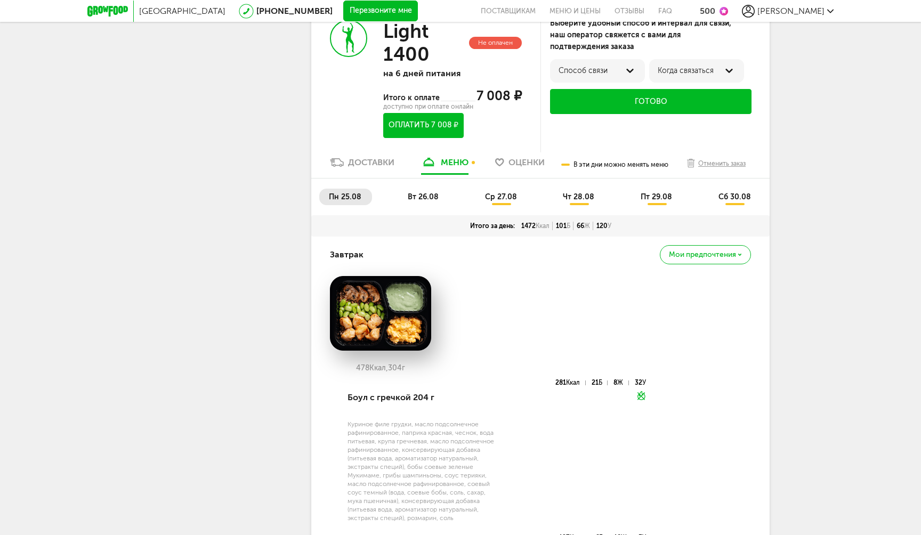
click at [427, 205] on li "вт 26.08" at bounding box center [423, 197] width 51 height 17
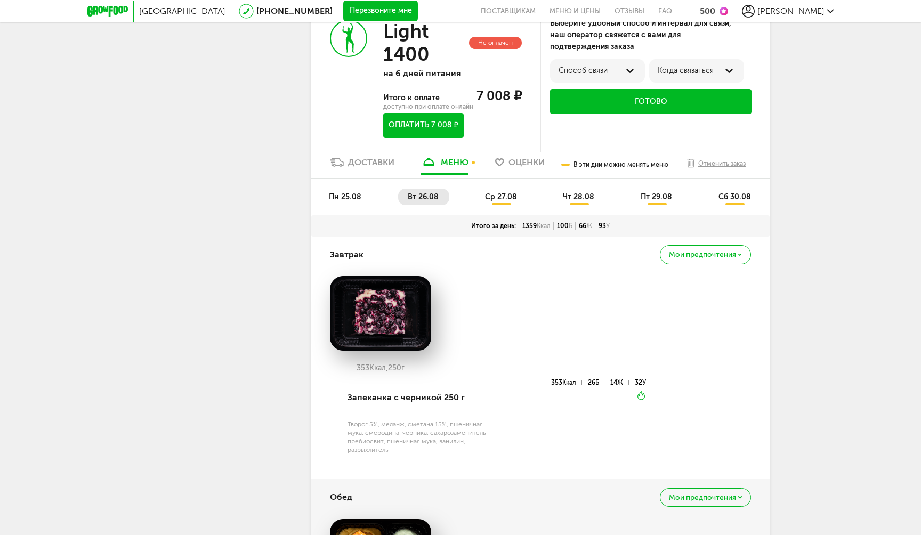
click at [485, 189] on div "пн 25.08 вт 26.08 ср 27.08 чт 28.08 пт 29.08 сб 30.08" at bounding box center [540, 196] width 458 height 37
click at [489, 192] on li "ср 27.08" at bounding box center [501, 197] width 52 height 17
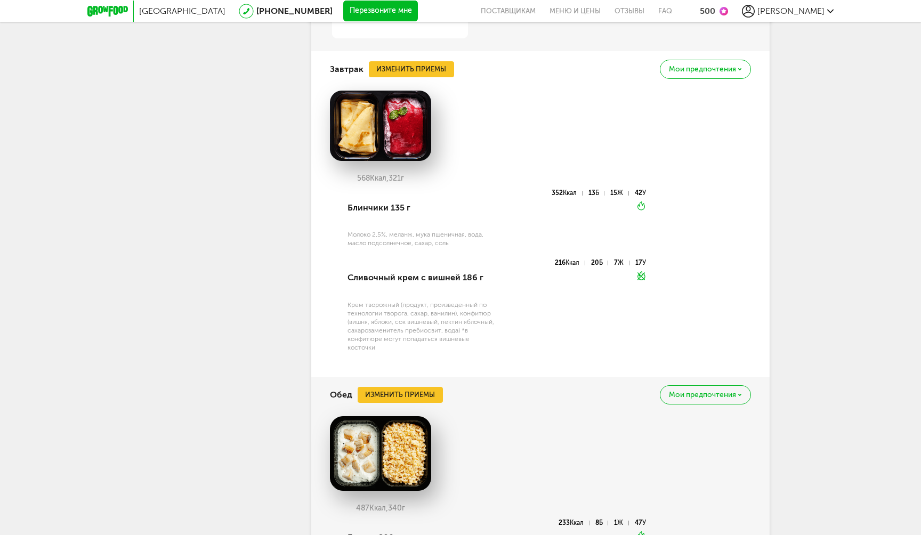
scroll to position [1095, 0]
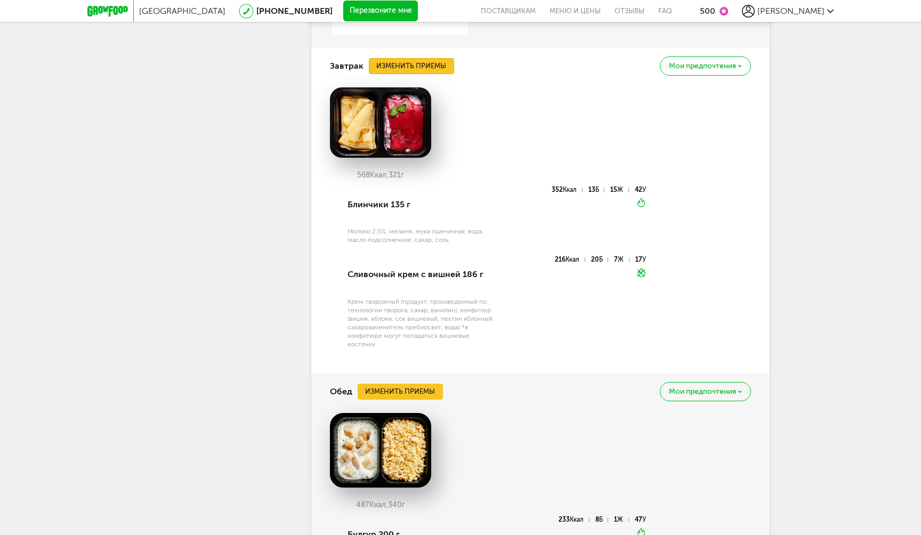
click at [419, 62] on button "Изменить приемы" at bounding box center [411, 66] width 85 height 16
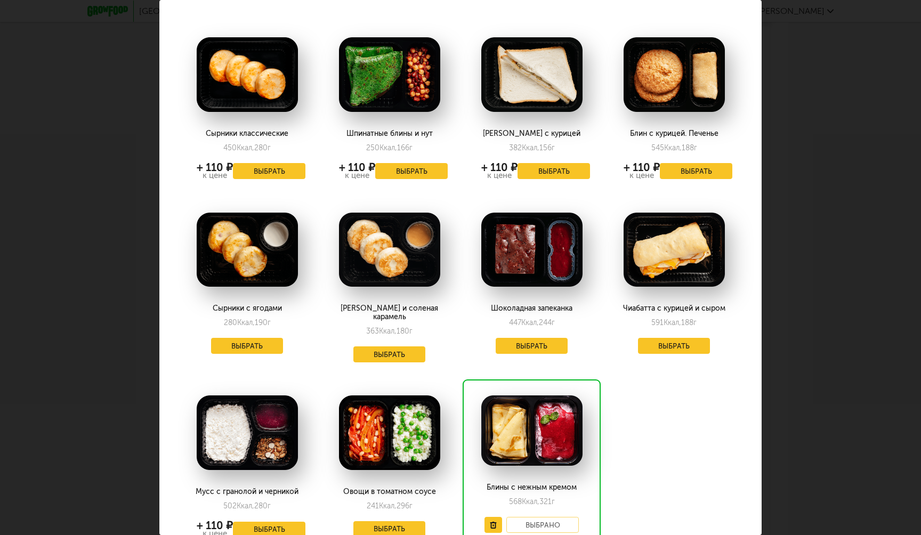
scroll to position [0, 0]
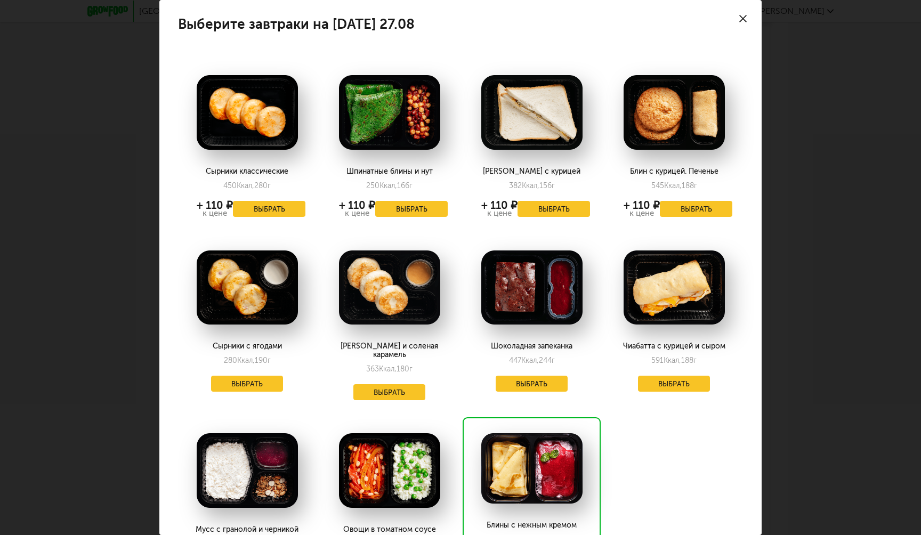
click at [745, 15] on icon at bounding box center [742, 18] width 7 height 7
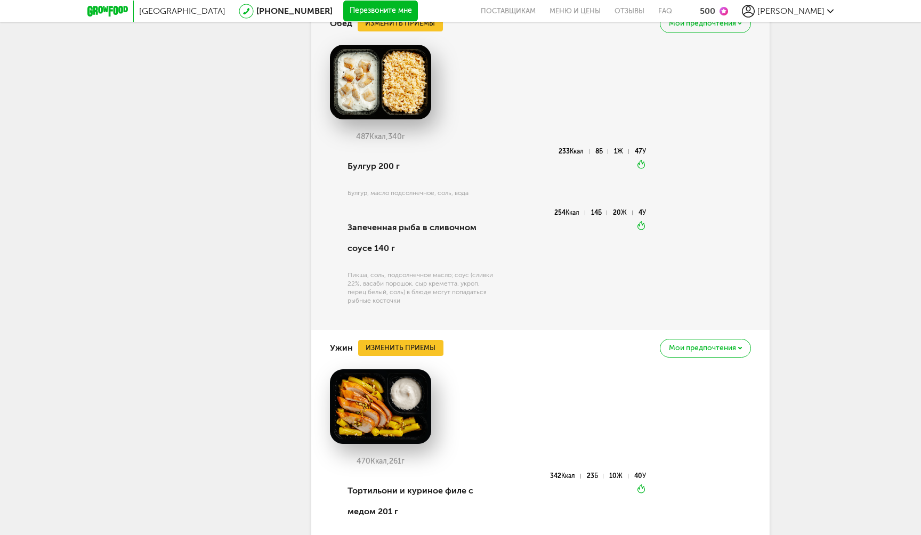
scroll to position [1231, 0]
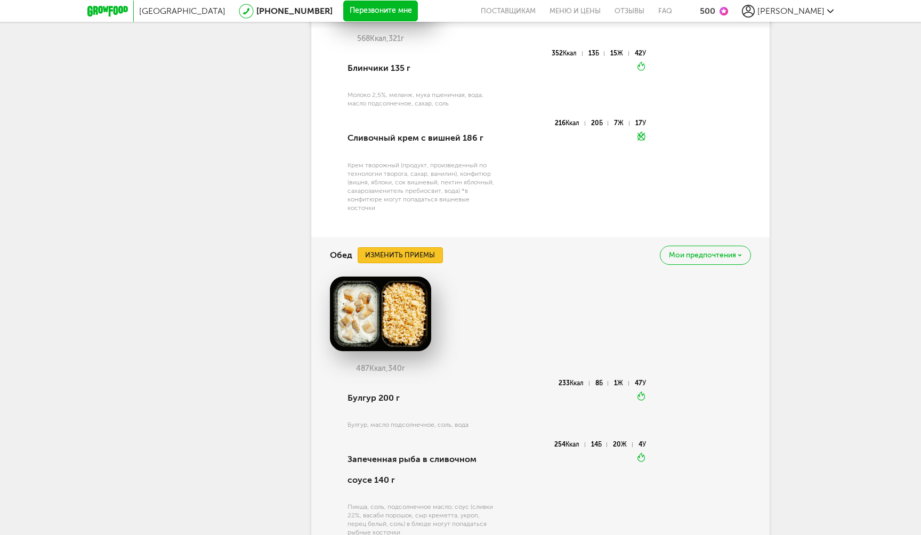
click at [417, 251] on button "Изменить приемы" at bounding box center [400, 255] width 85 height 16
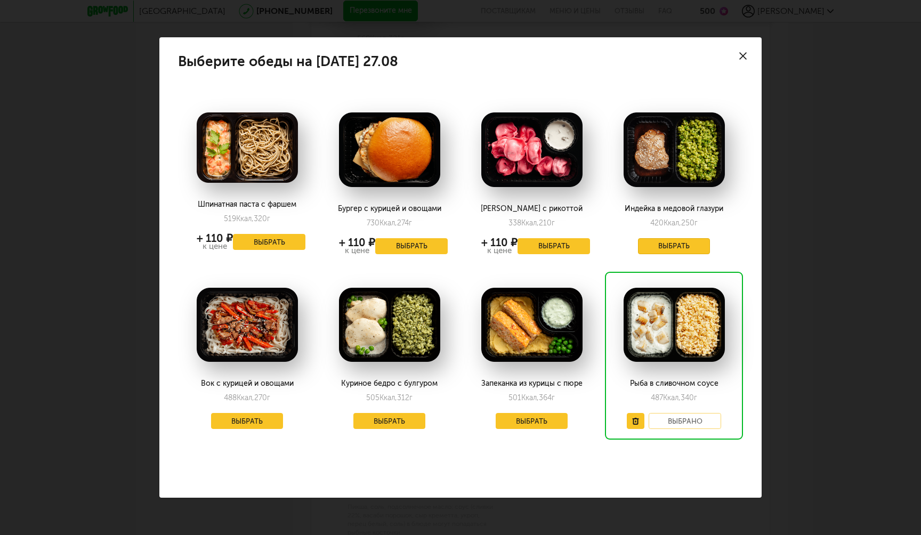
click at [659, 243] on button "Выбрать" at bounding box center [674, 246] width 72 height 16
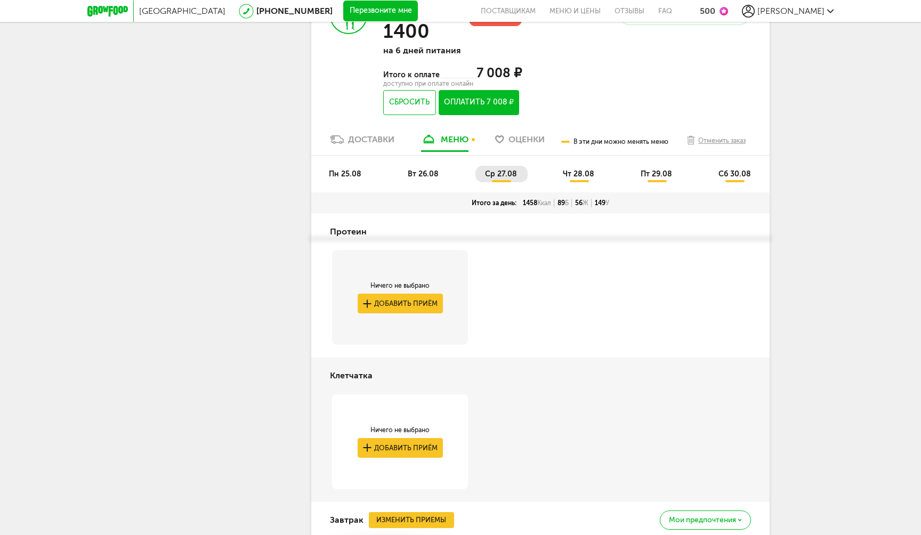
scroll to position [564, 0]
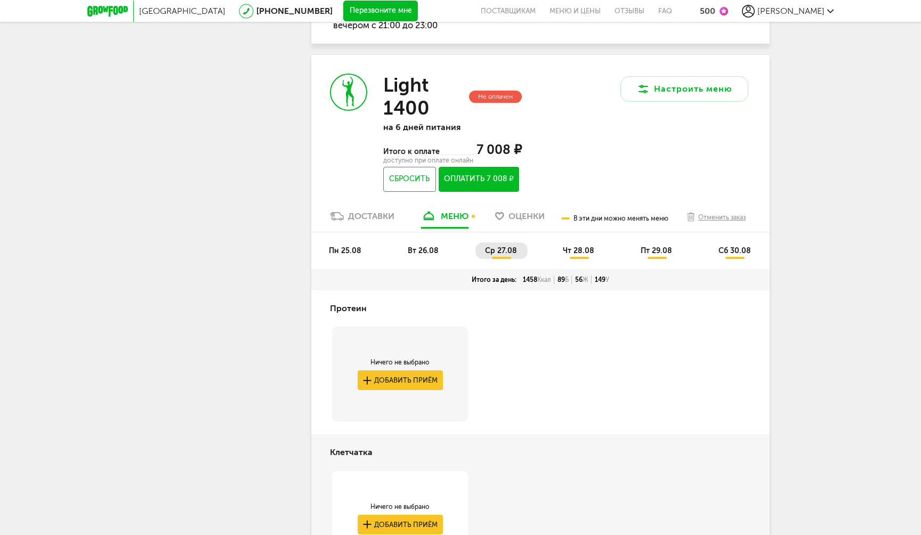
click at [574, 255] on span "чт 28.08" at bounding box center [578, 250] width 31 height 9
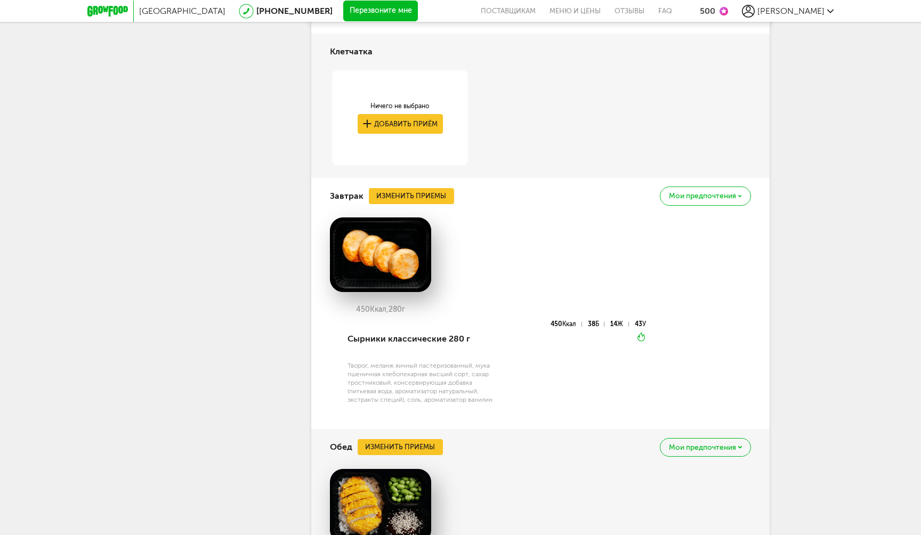
scroll to position [967, 0]
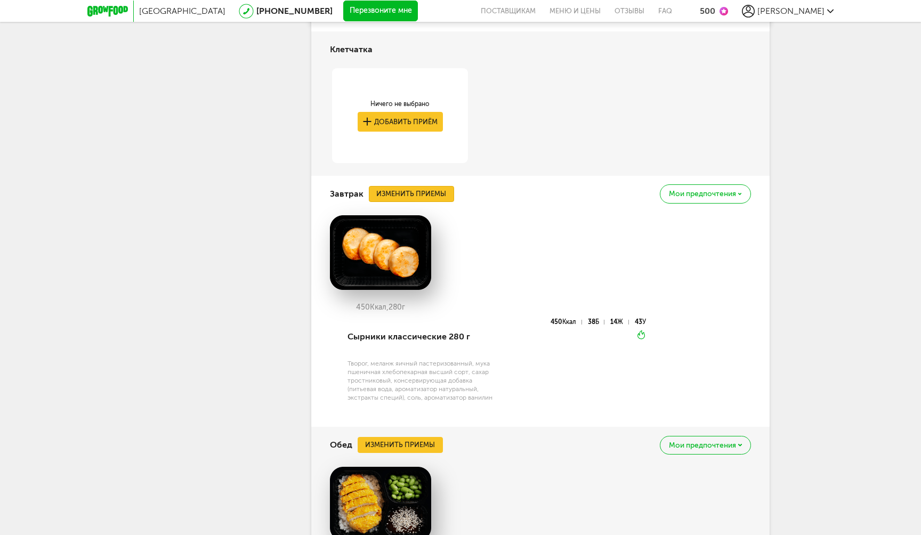
click at [432, 197] on button "Изменить приемы" at bounding box center [411, 194] width 85 height 16
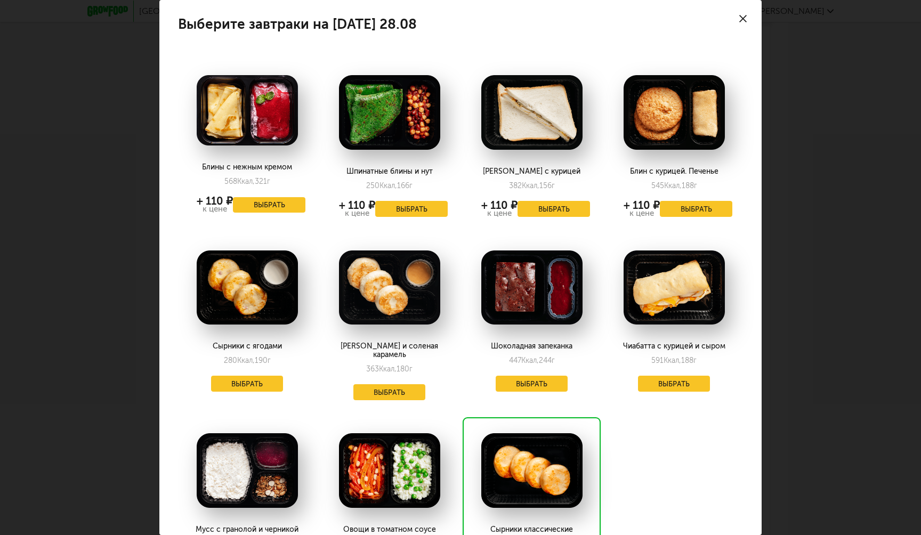
click at [747, 21] on div at bounding box center [742, 18] width 37 height 37
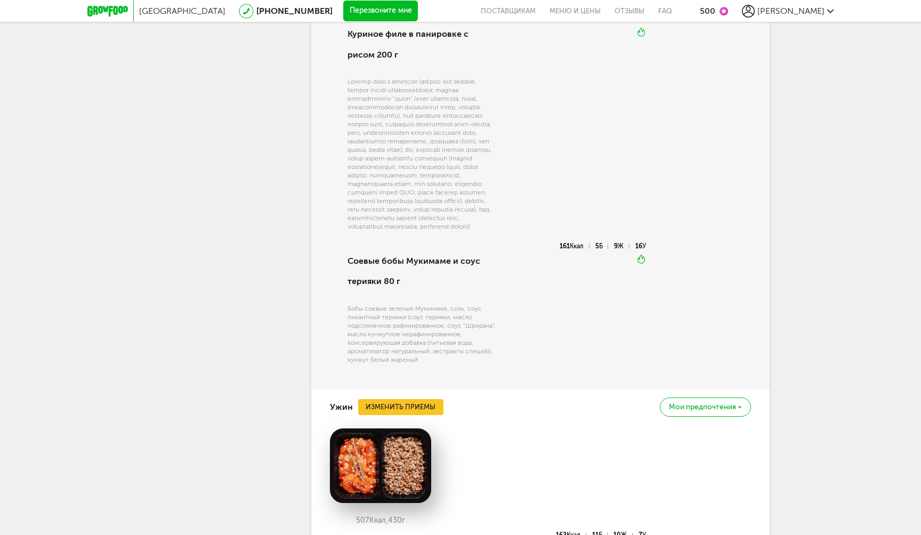
scroll to position [1148, 0]
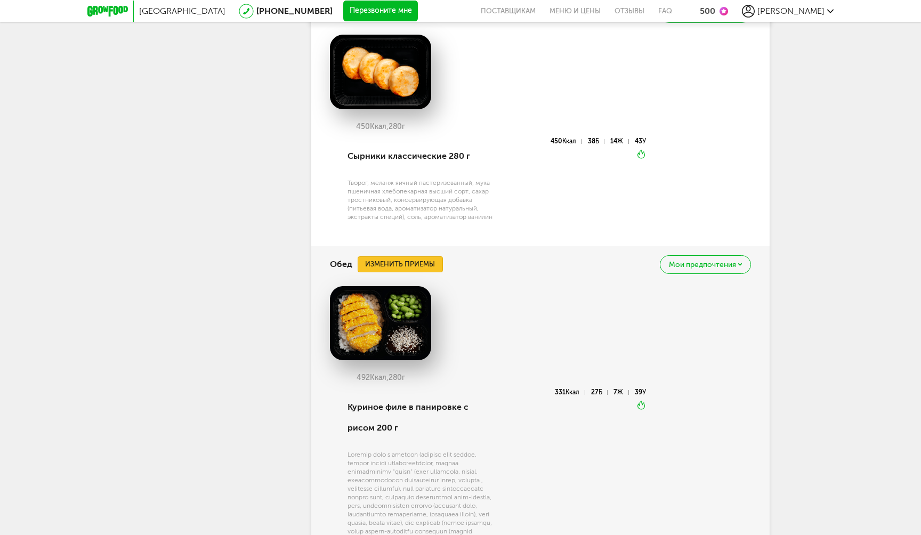
click at [415, 262] on button "Изменить приемы" at bounding box center [400, 264] width 85 height 16
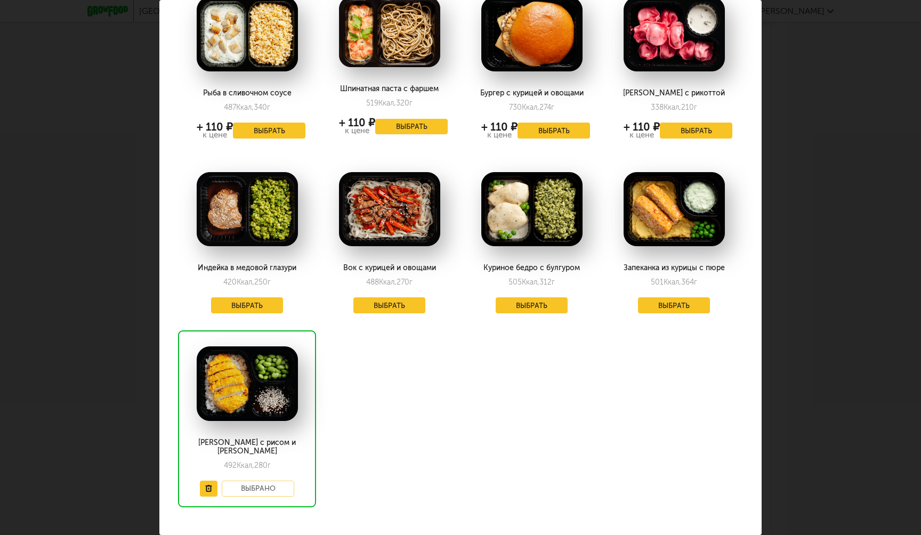
scroll to position [83, 0]
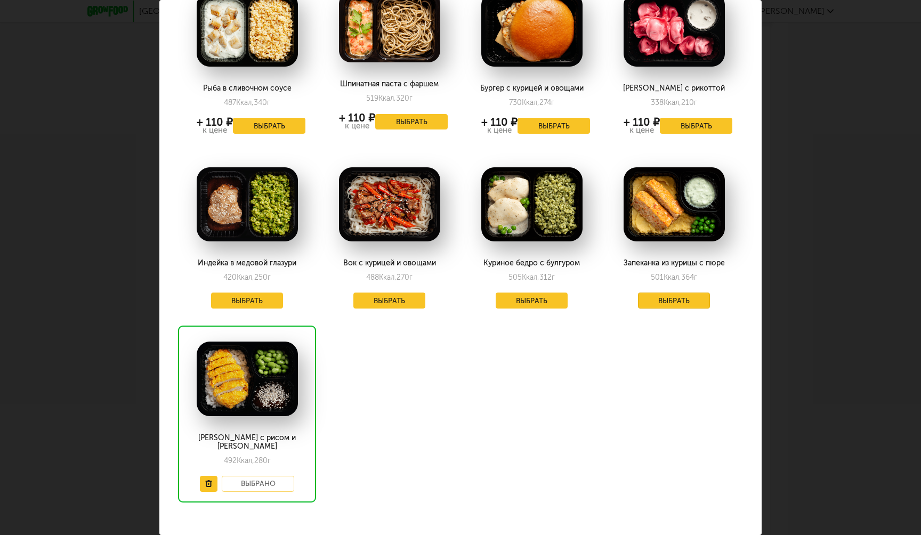
click at [679, 300] on button "Выбрать" at bounding box center [674, 301] width 72 height 16
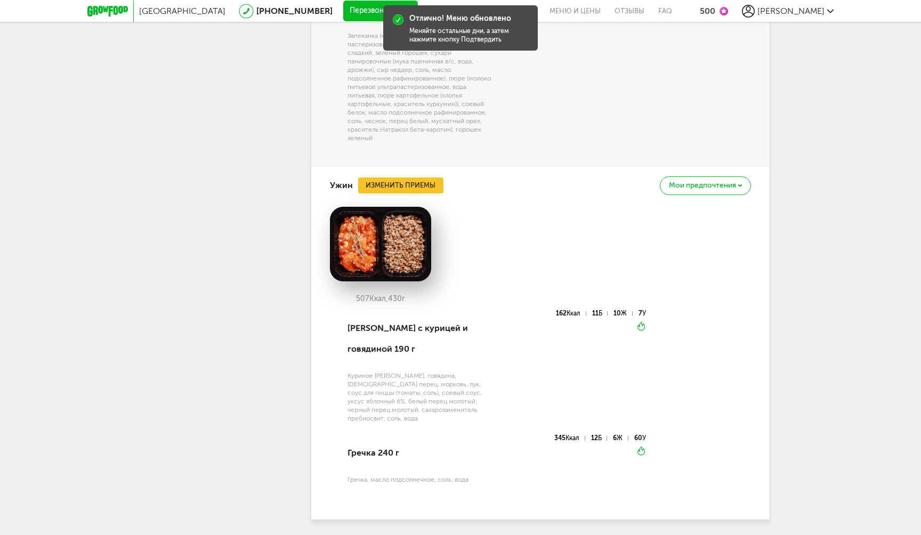
scroll to position [1645, 0]
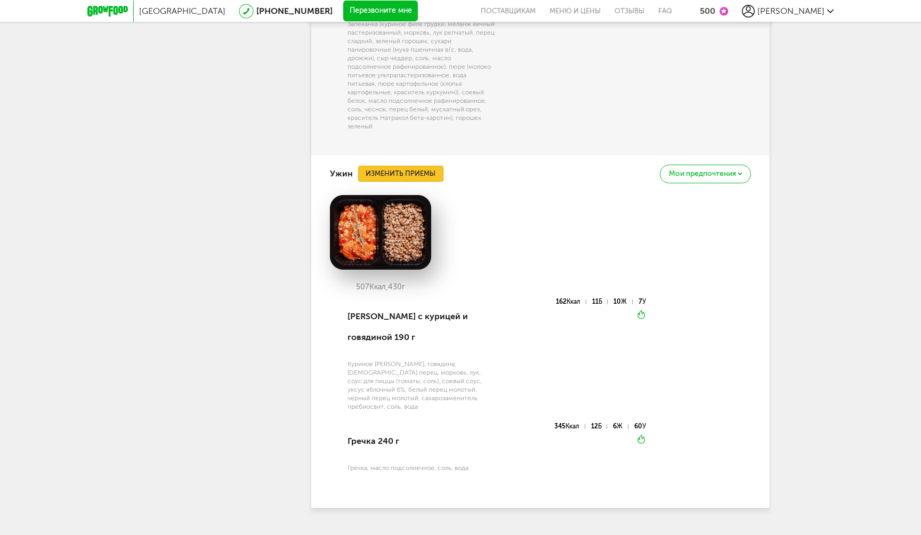
click at [429, 175] on button "Изменить приемы" at bounding box center [400, 174] width 85 height 16
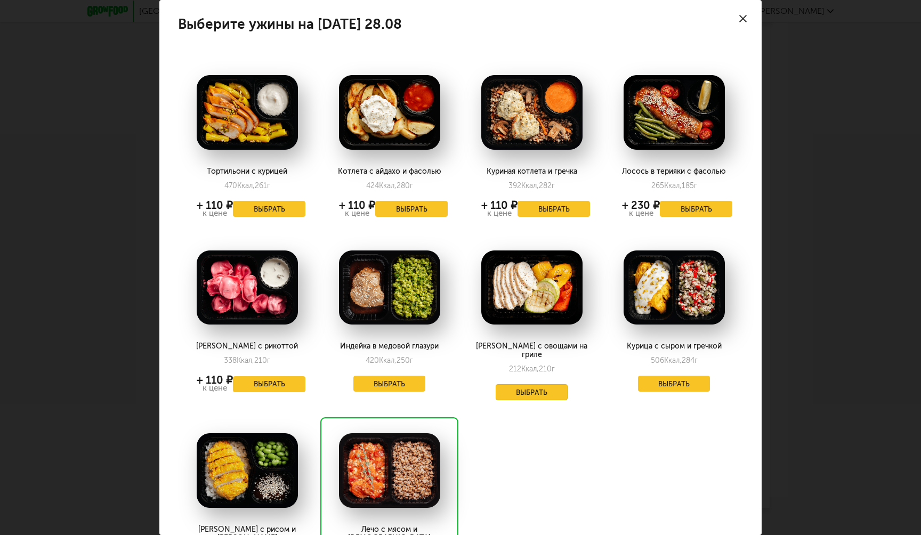
click at [511, 384] on button "Выбрать" at bounding box center [531, 392] width 72 height 16
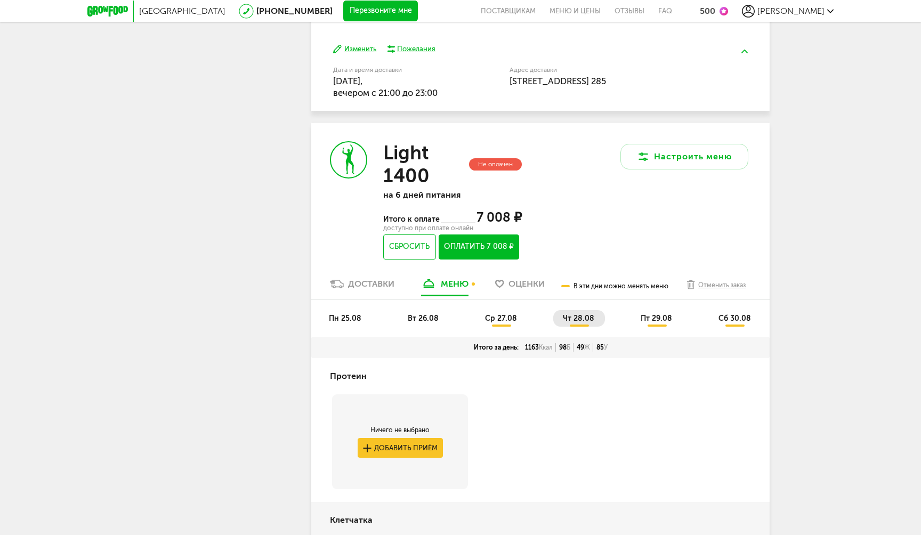
scroll to position [498, 0]
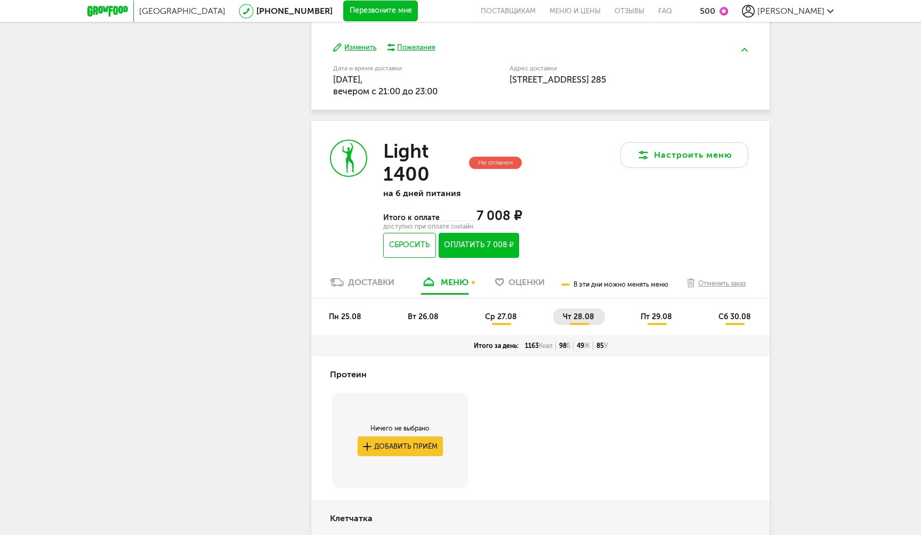
click at [657, 313] on li "пт 29.08" at bounding box center [657, 316] width 52 height 17
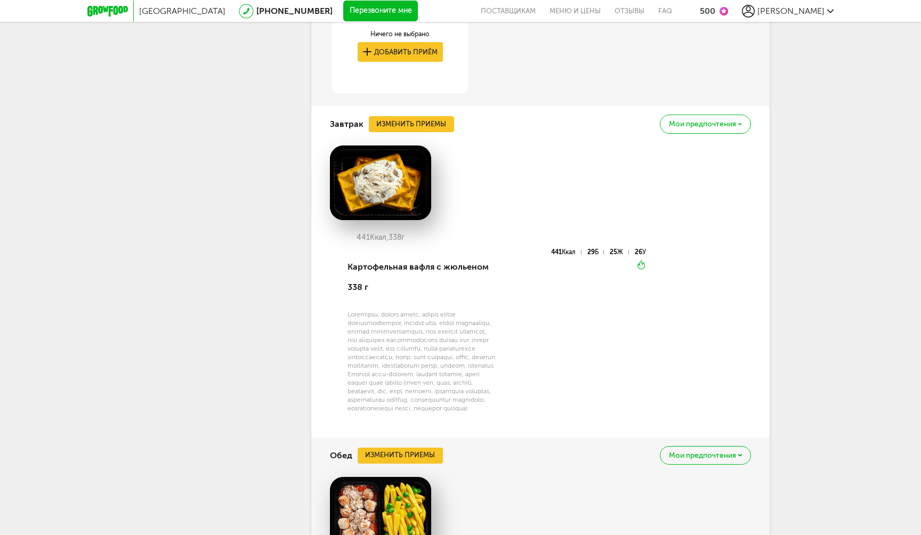
scroll to position [1039, 0]
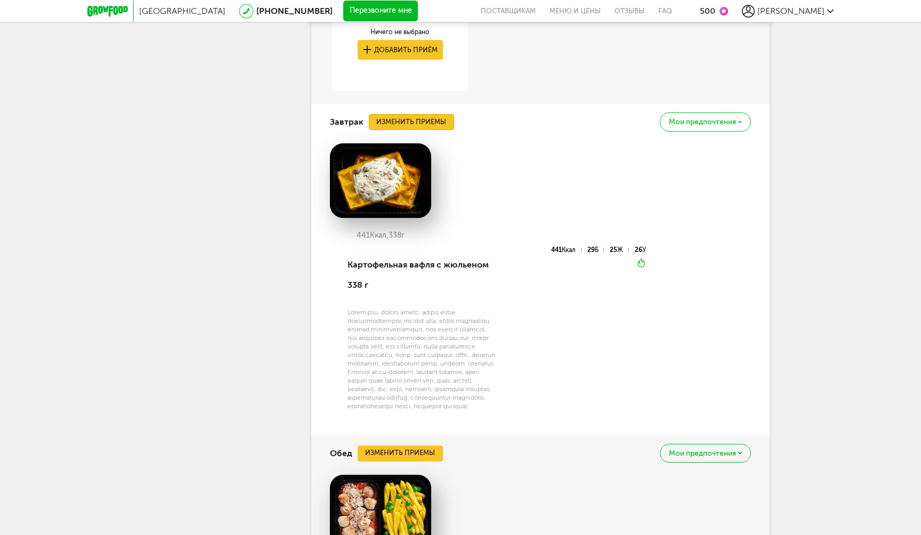
click at [437, 120] on button "Изменить приемы" at bounding box center [411, 122] width 85 height 16
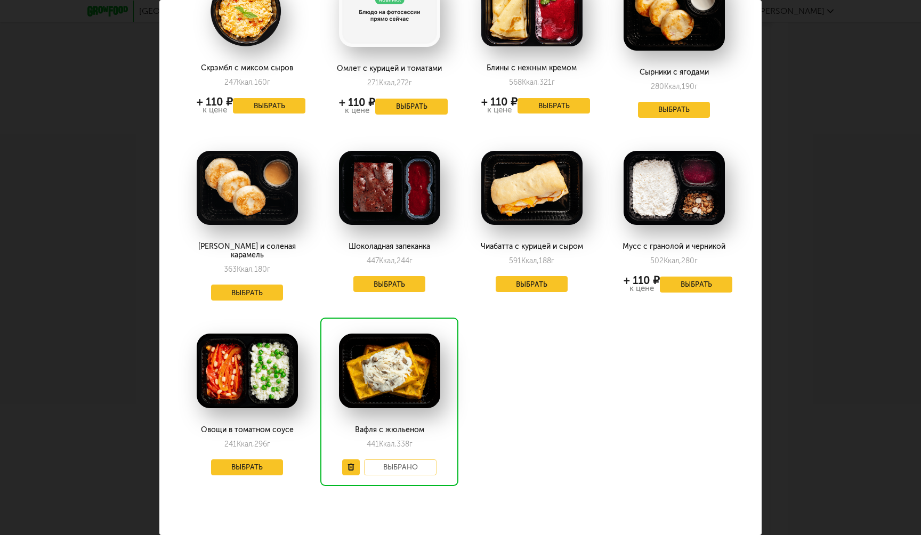
scroll to position [0, 0]
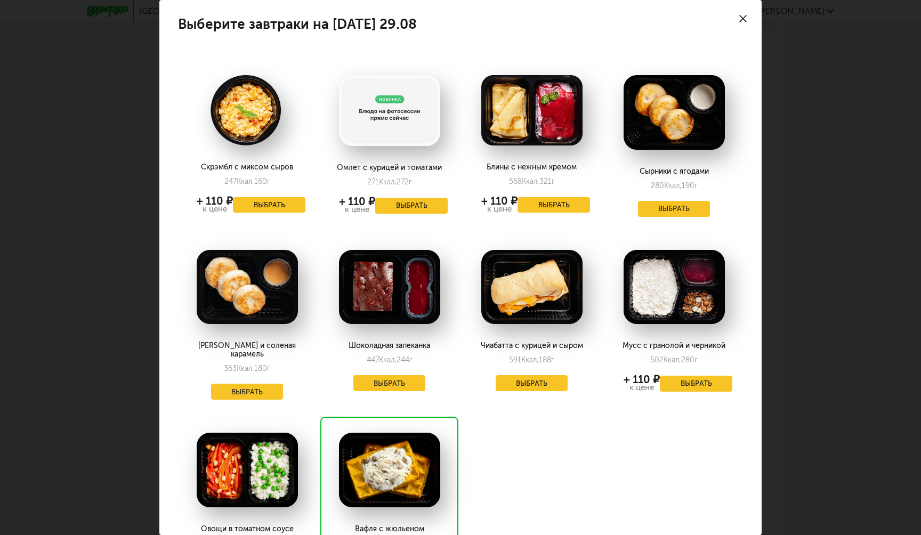
click at [744, 20] on use at bounding box center [742, 18] width 7 height 7
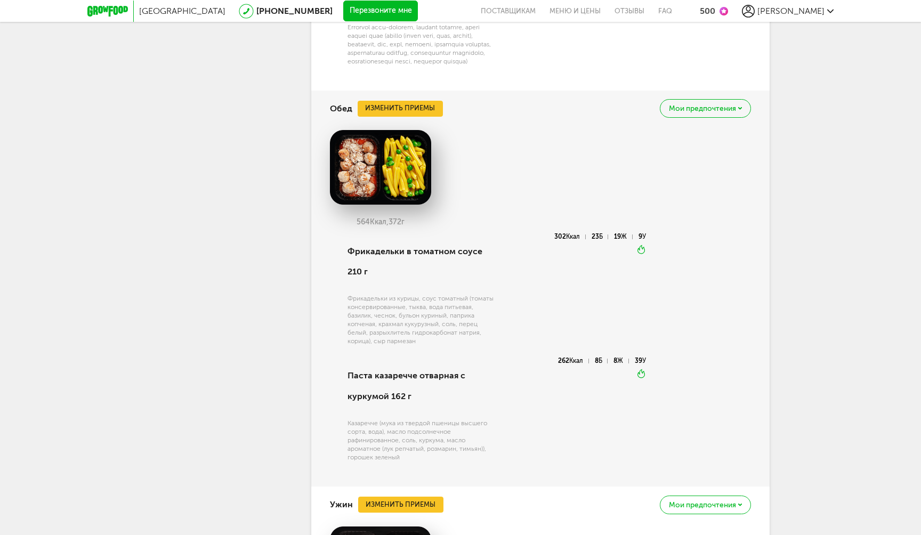
scroll to position [1400, 0]
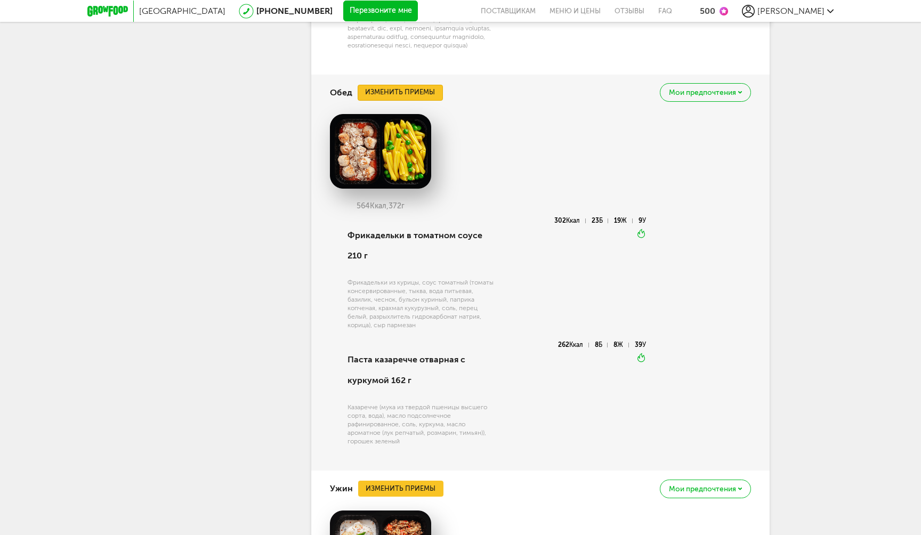
click at [422, 101] on button "Изменить приемы" at bounding box center [400, 93] width 85 height 16
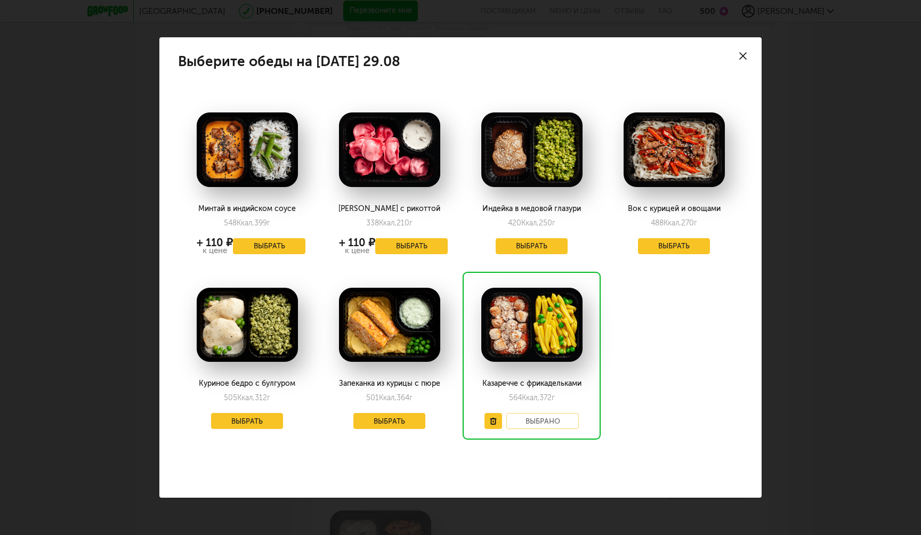
click at [744, 52] on icon at bounding box center [742, 55] width 7 height 7
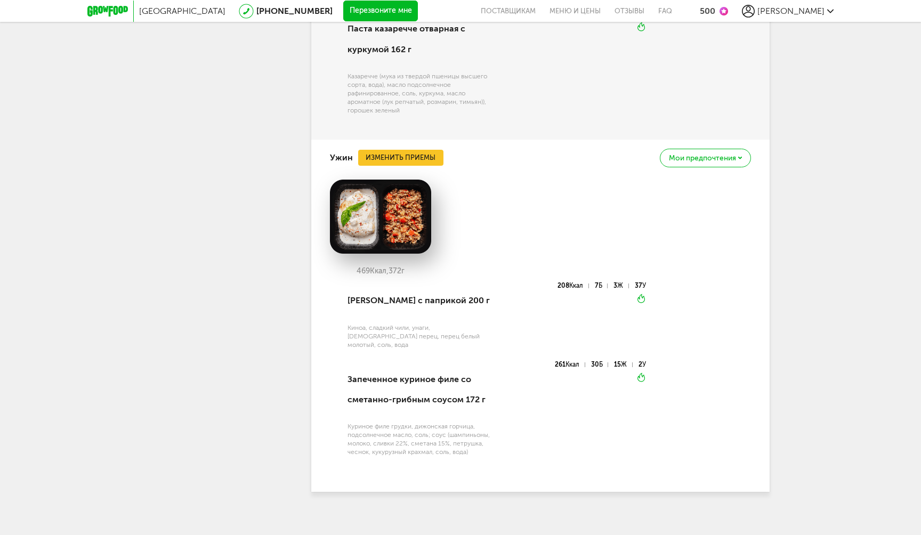
scroll to position [1731, 0]
click at [426, 165] on button "Изменить приемы" at bounding box center [400, 157] width 85 height 16
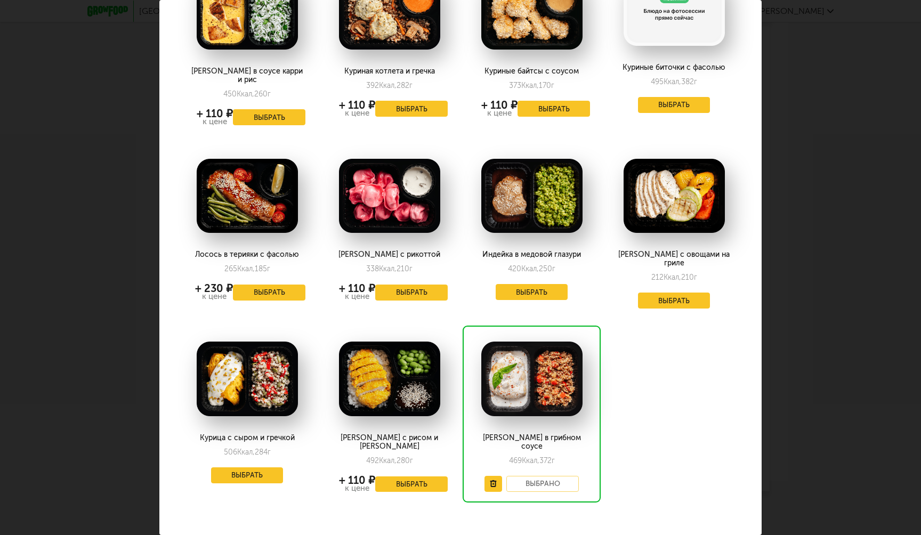
scroll to position [0, 0]
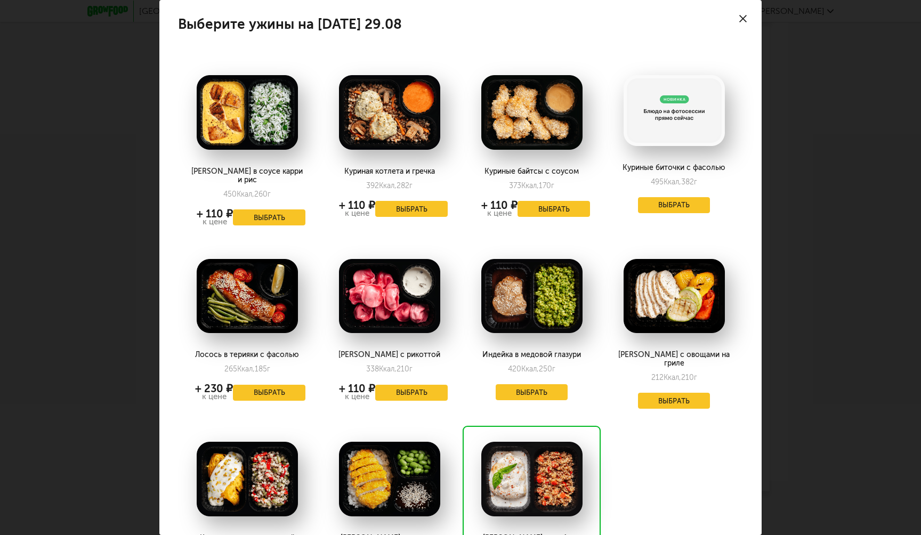
click at [742, 18] on use at bounding box center [742, 18] width 7 height 7
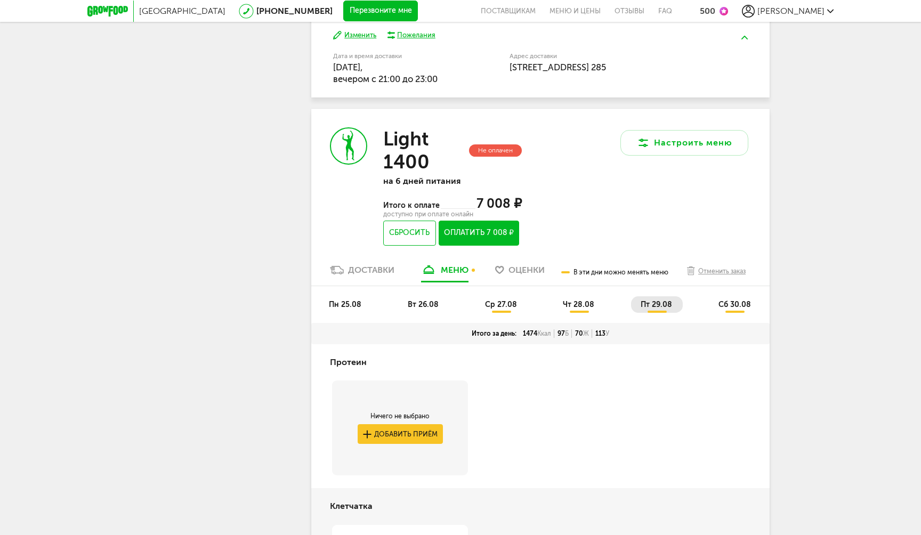
scroll to position [548, 0]
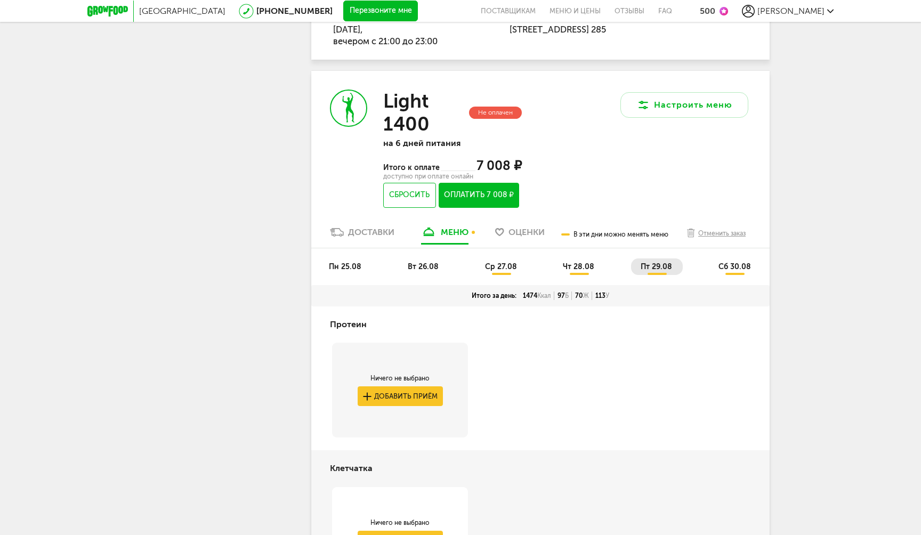
click at [729, 271] on span "сб 30.08" at bounding box center [734, 266] width 33 height 9
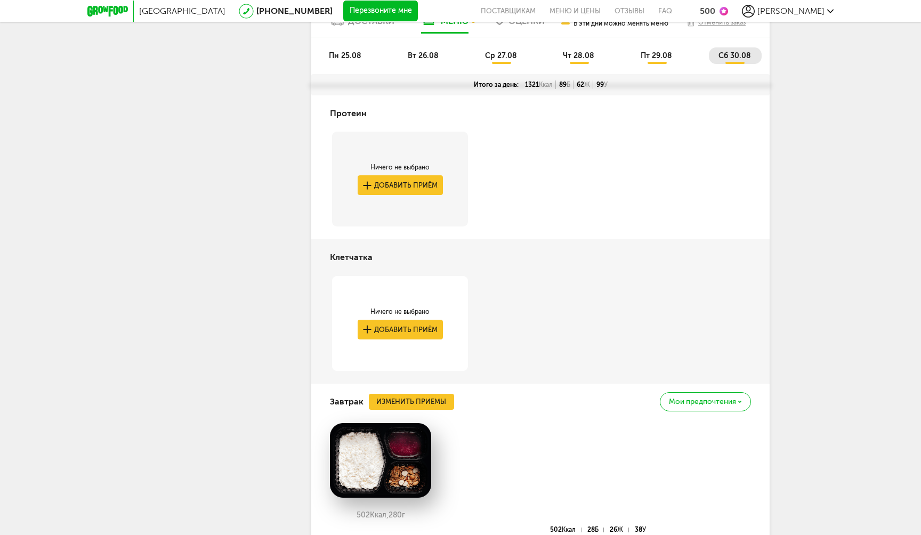
scroll to position [1017, 0]
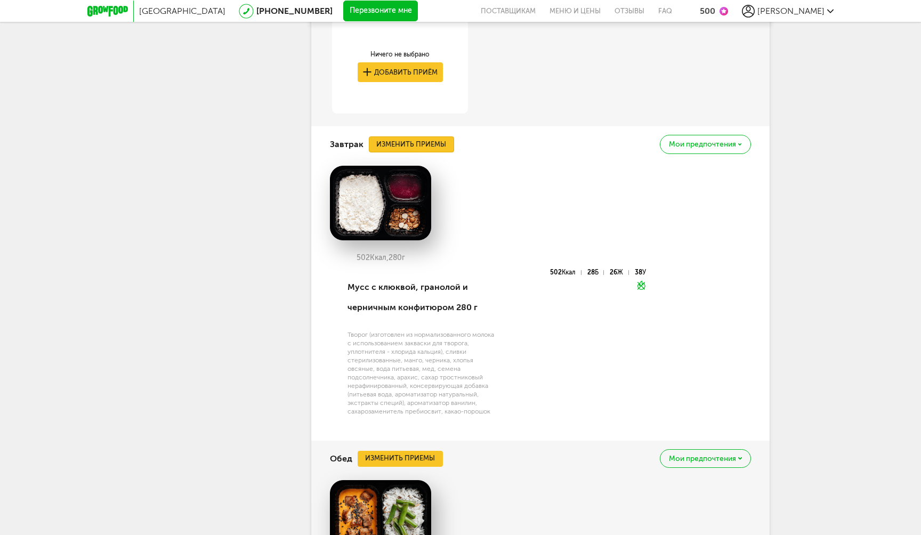
click at [446, 147] on button "Изменить приемы" at bounding box center [411, 144] width 85 height 16
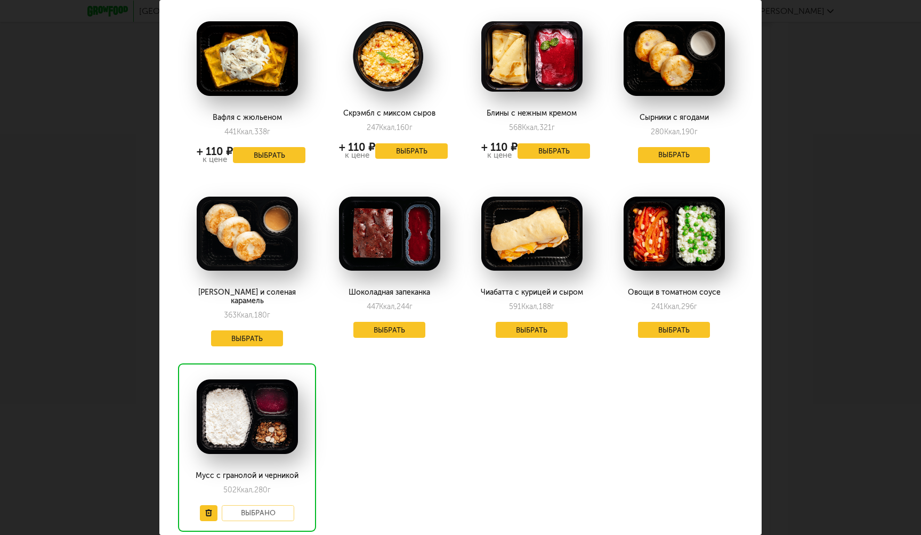
scroll to position [1, 0]
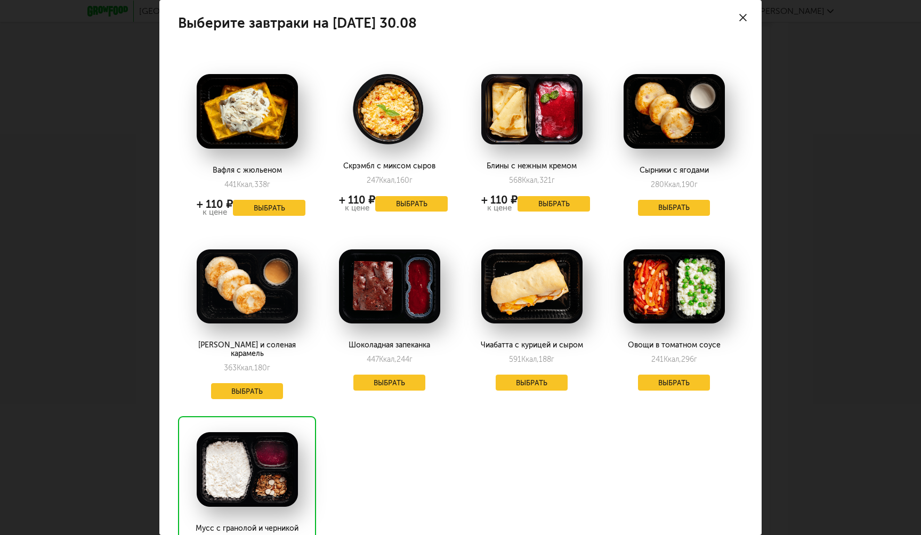
click at [745, 16] on icon at bounding box center [742, 17] width 7 height 7
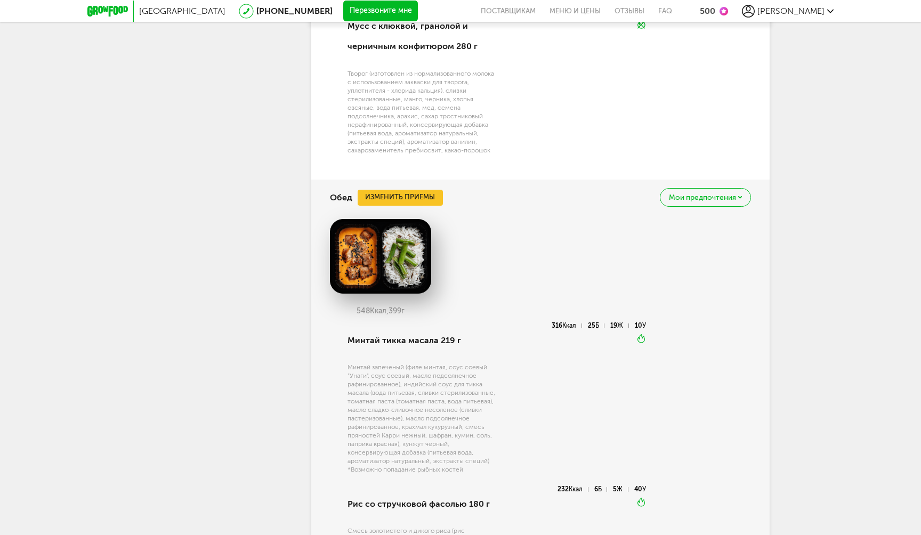
scroll to position [1306, 0]
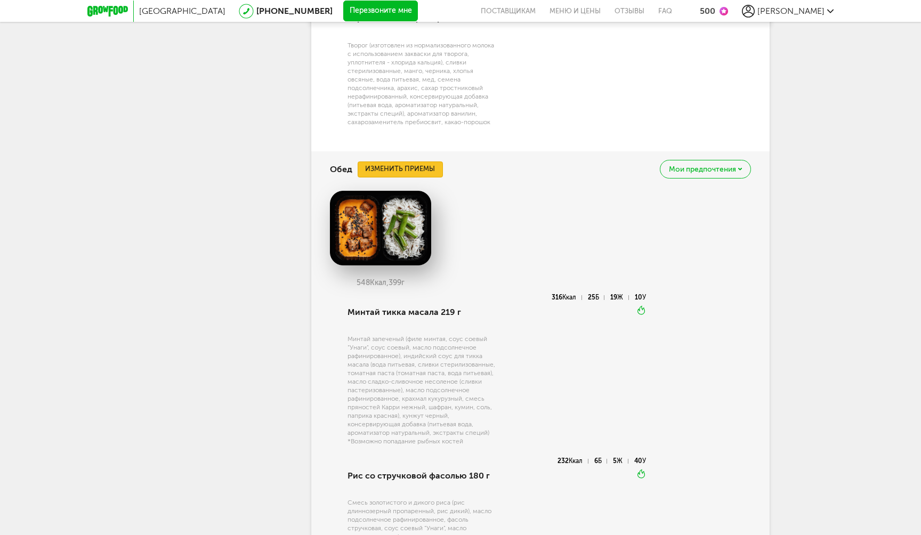
click at [426, 169] on button "Изменить приемы" at bounding box center [400, 169] width 85 height 16
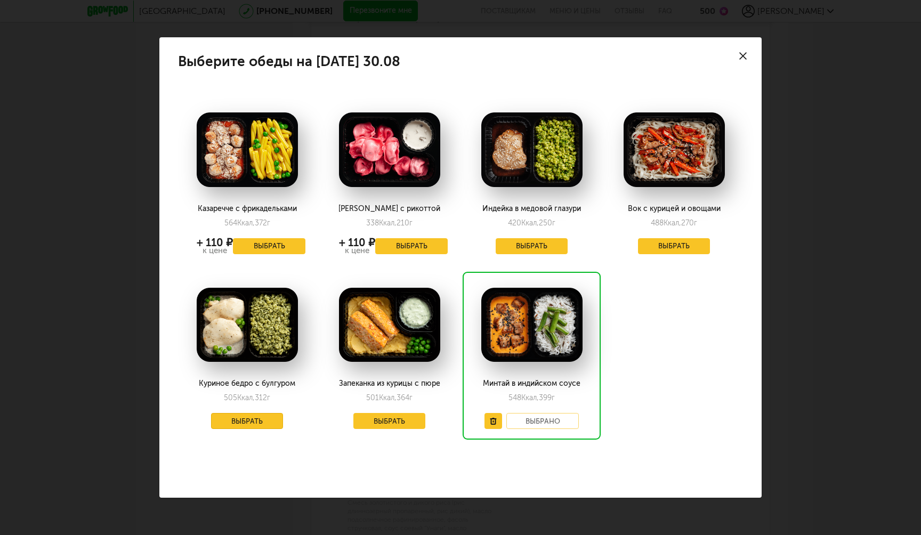
click at [255, 427] on button "Выбрать" at bounding box center [247, 421] width 72 height 16
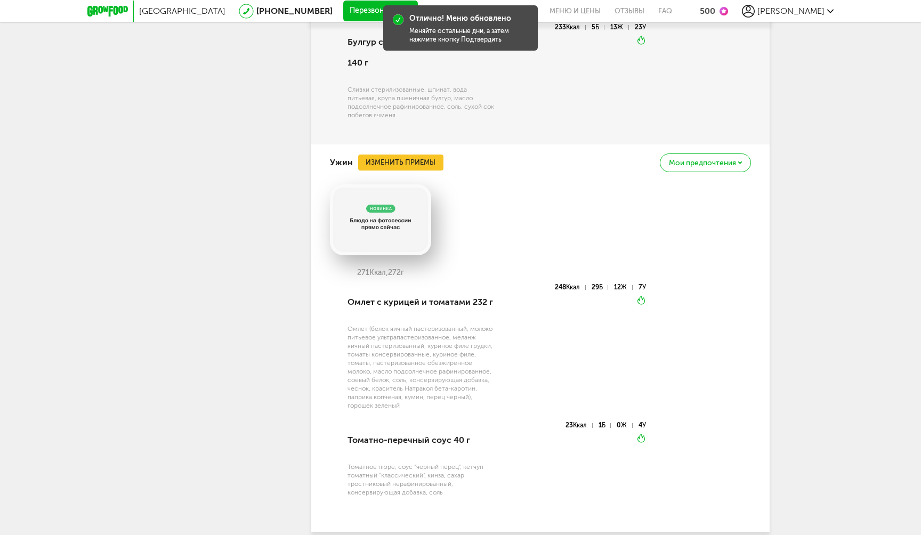
scroll to position [1719, 0]
click at [418, 153] on button "Изменить приемы" at bounding box center [400, 161] width 85 height 16
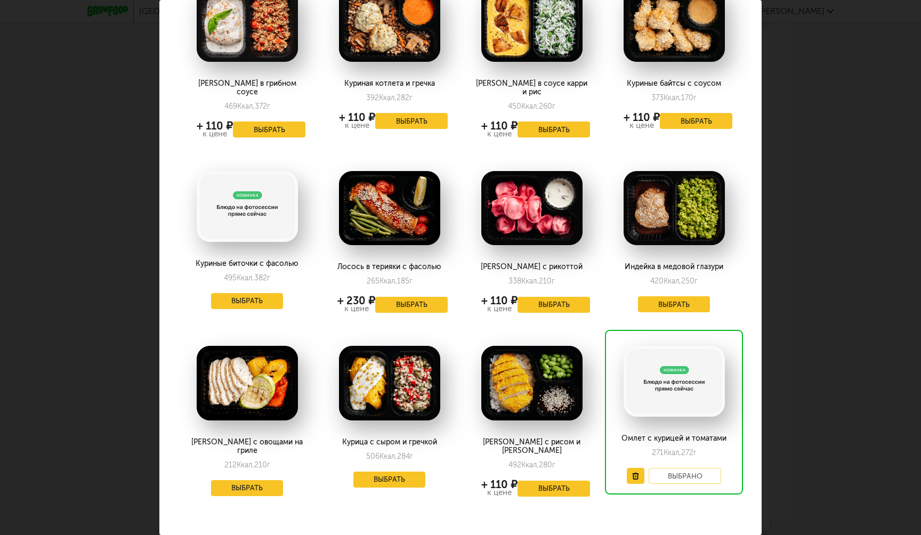
scroll to position [91, 0]
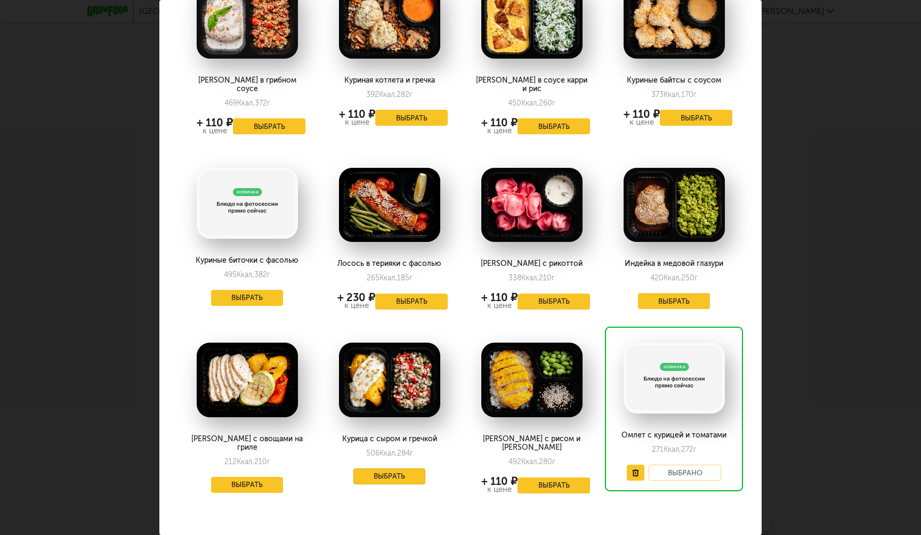
click at [399, 468] on button "Выбрать" at bounding box center [389, 476] width 72 height 16
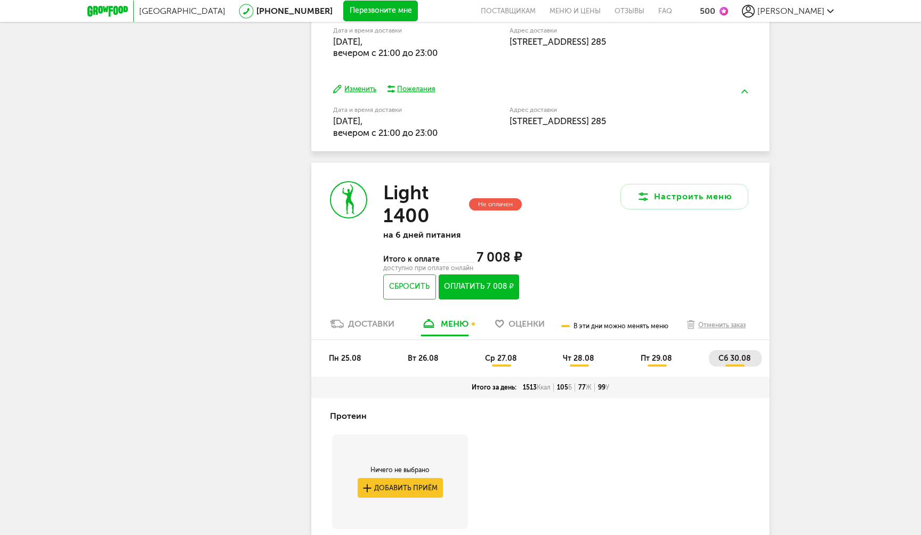
scroll to position [389, 0]
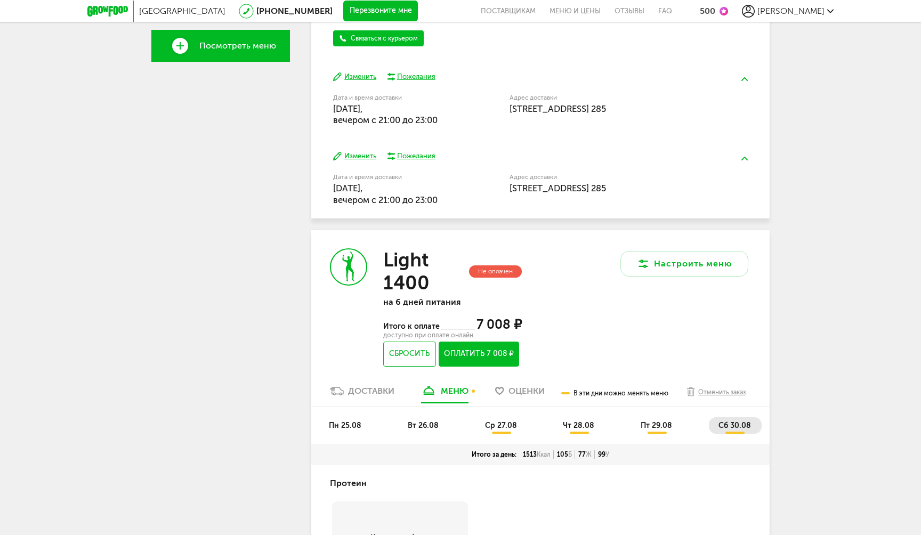
click at [488, 353] on button "Оплатить 7 008 ₽" at bounding box center [478, 354] width 80 height 25
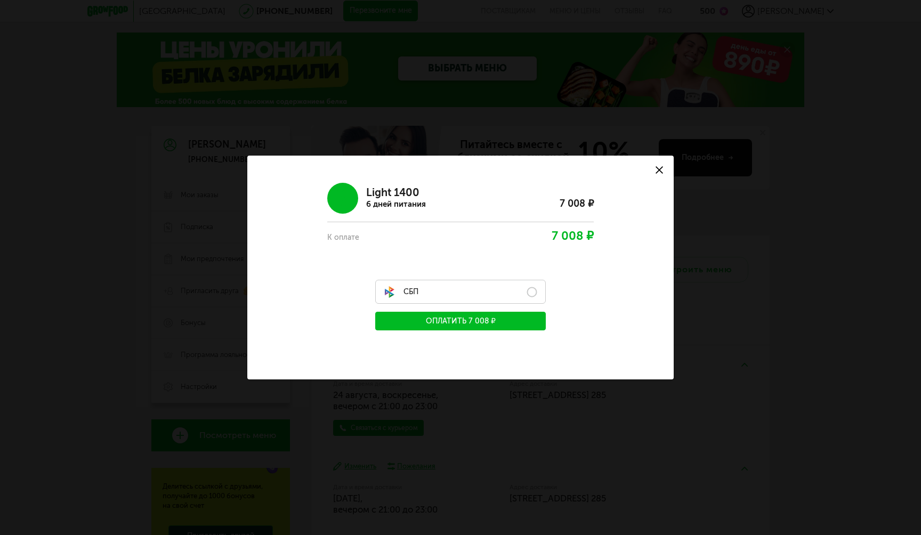
click at [462, 297] on label "СБП" at bounding box center [460, 292] width 170 height 24
click at [468, 319] on button "Оплатить 7 008 ₽" at bounding box center [460, 321] width 170 height 19
click at [281, 279] on div "Light 1400 6 дней питания 7 008 ₽ К оплате 7 008 ₽ СБП Оплатить 7 008 ₽" at bounding box center [460, 253] width 388 height 156
